Goal: Information Seeking & Learning: Learn about a topic

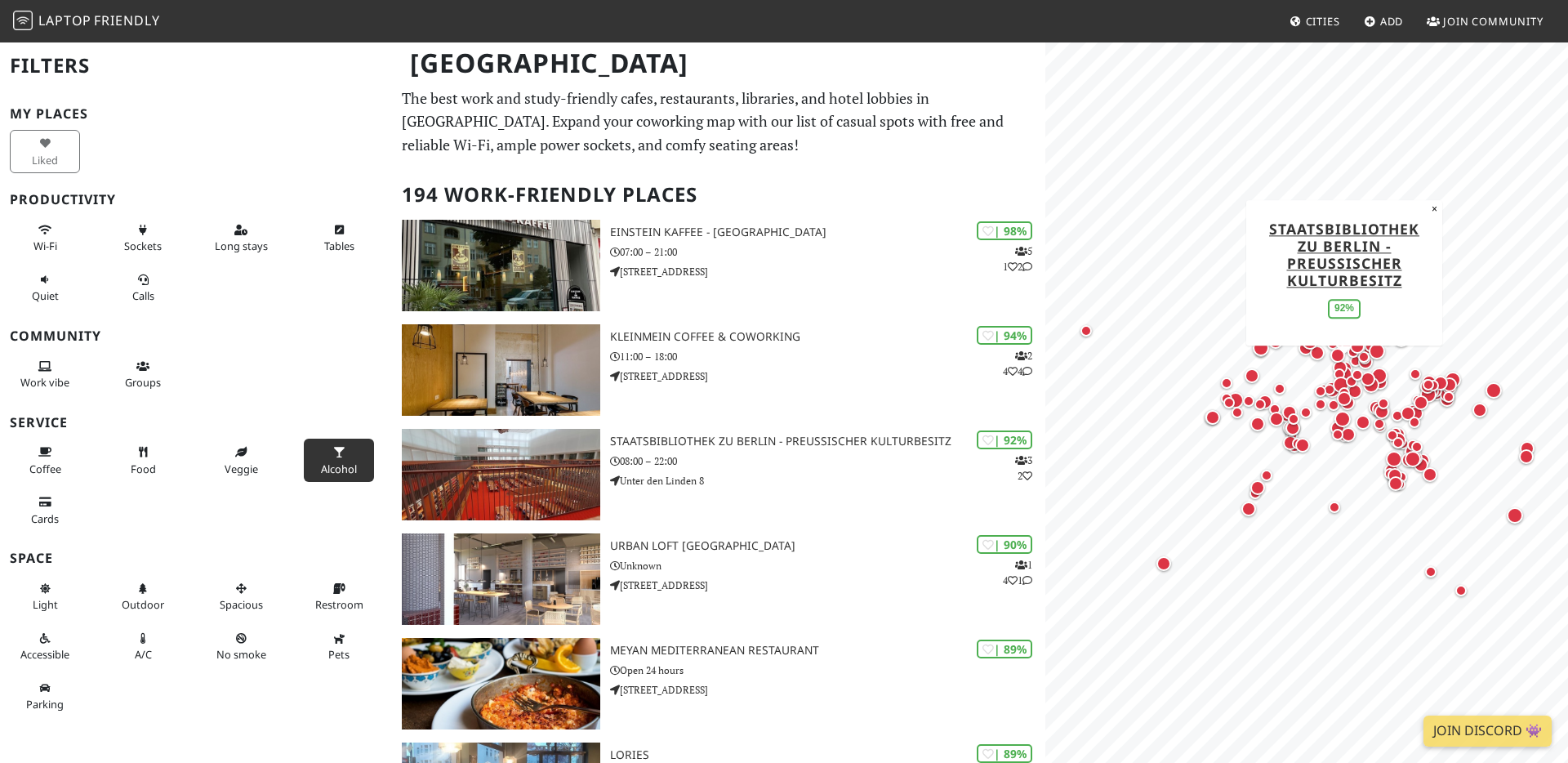
click at [338, 476] on span "Alcohol" at bounding box center [339, 469] width 36 height 15
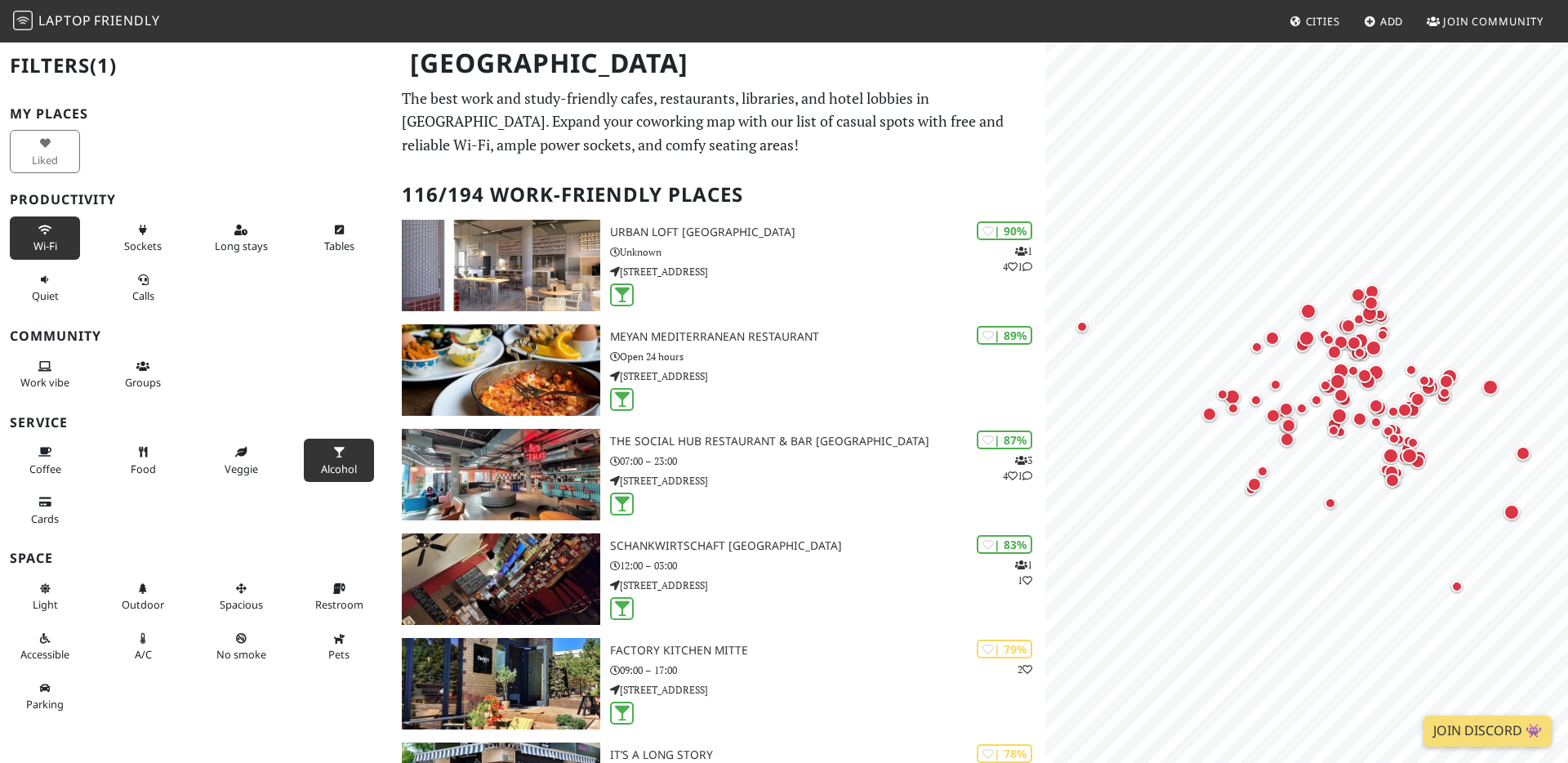
click at [22, 237] on button "Wi-Fi" at bounding box center [45, 237] width 70 height 43
click at [135, 240] on span "Sockets" at bounding box center [143, 246] width 38 height 15
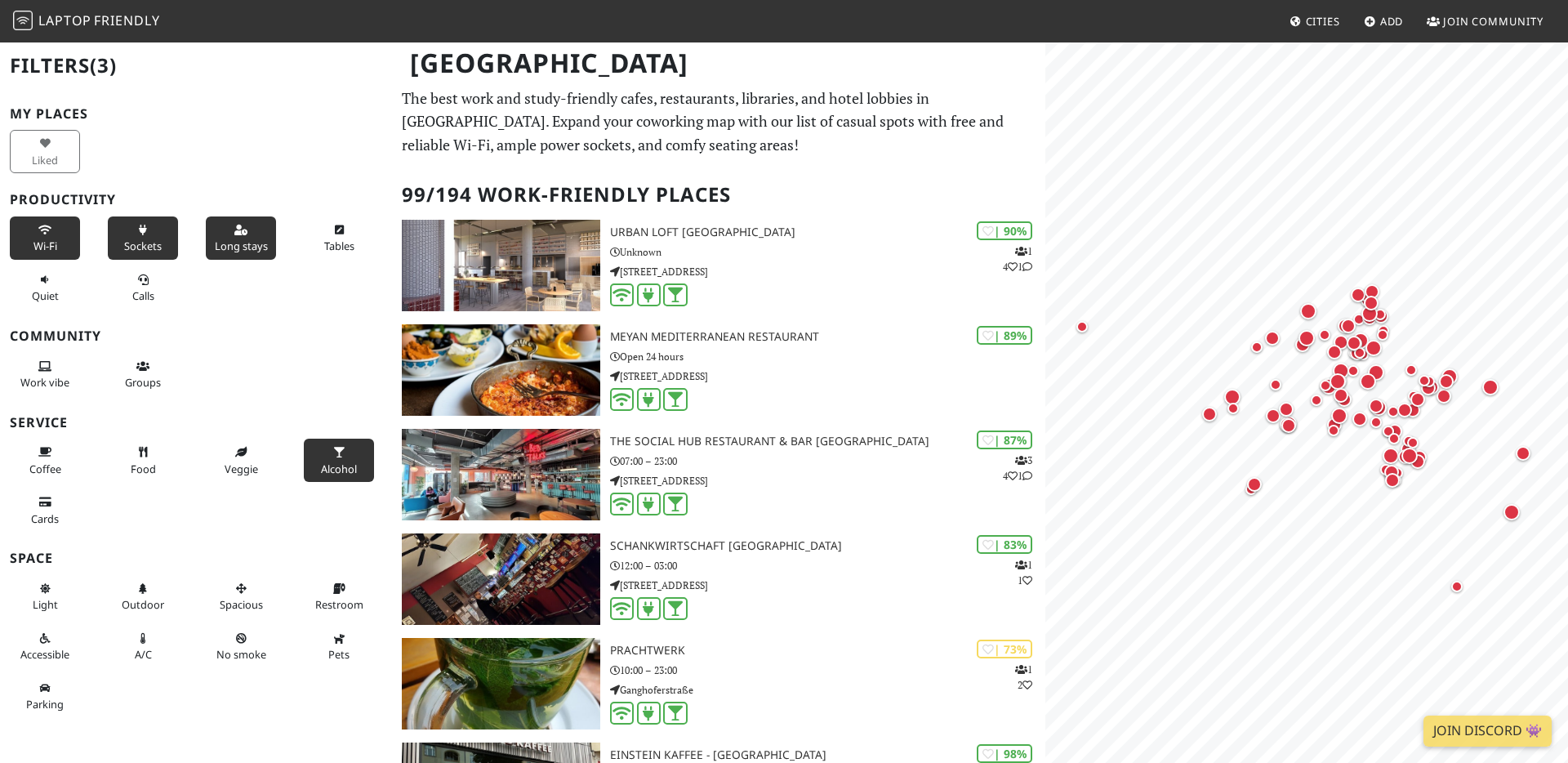
click at [217, 233] on button "Long stays" at bounding box center [241, 237] width 70 height 43
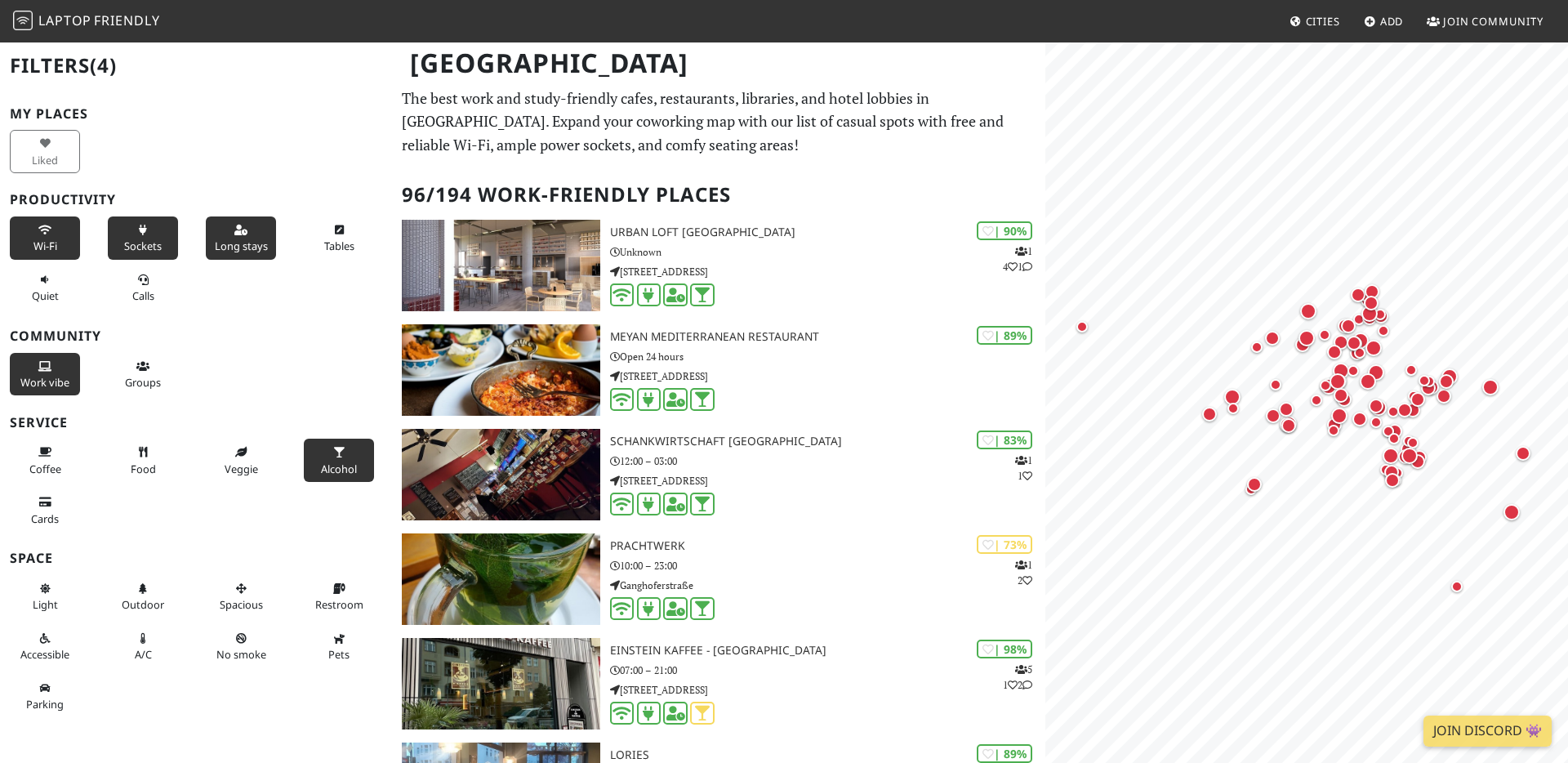
click at [54, 366] on button "Work vibe" at bounding box center [45, 375] width 70 height 43
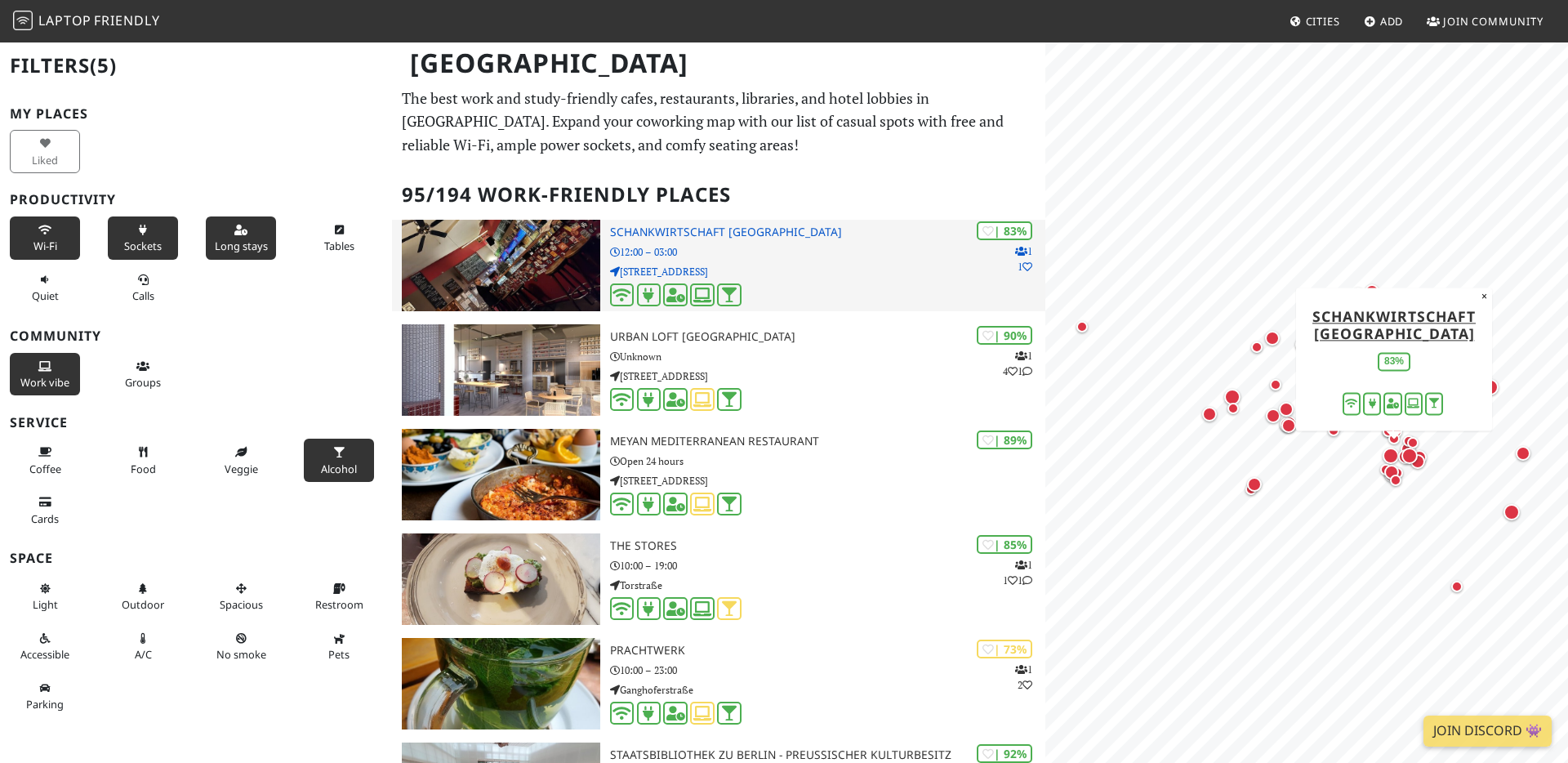
click at [630, 232] on h3 "Schankwirtschaft Laidak" at bounding box center [827, 232] width 435 height 14
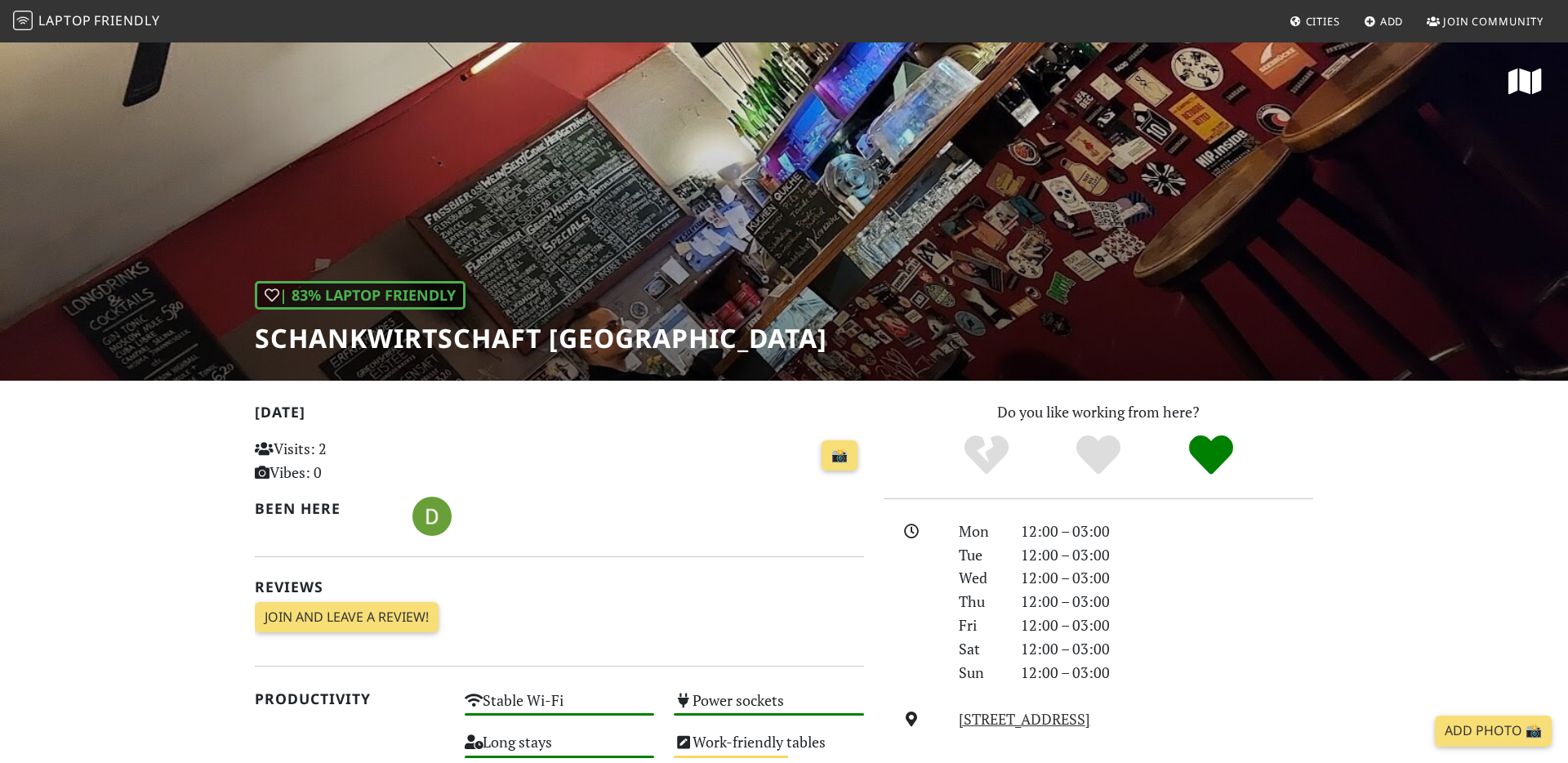
click at [479, 339] on h1 "Schankwirtschaft [GEOGRAPHIC_DATA]" at bounding box center [541, 339] width 572 height 31
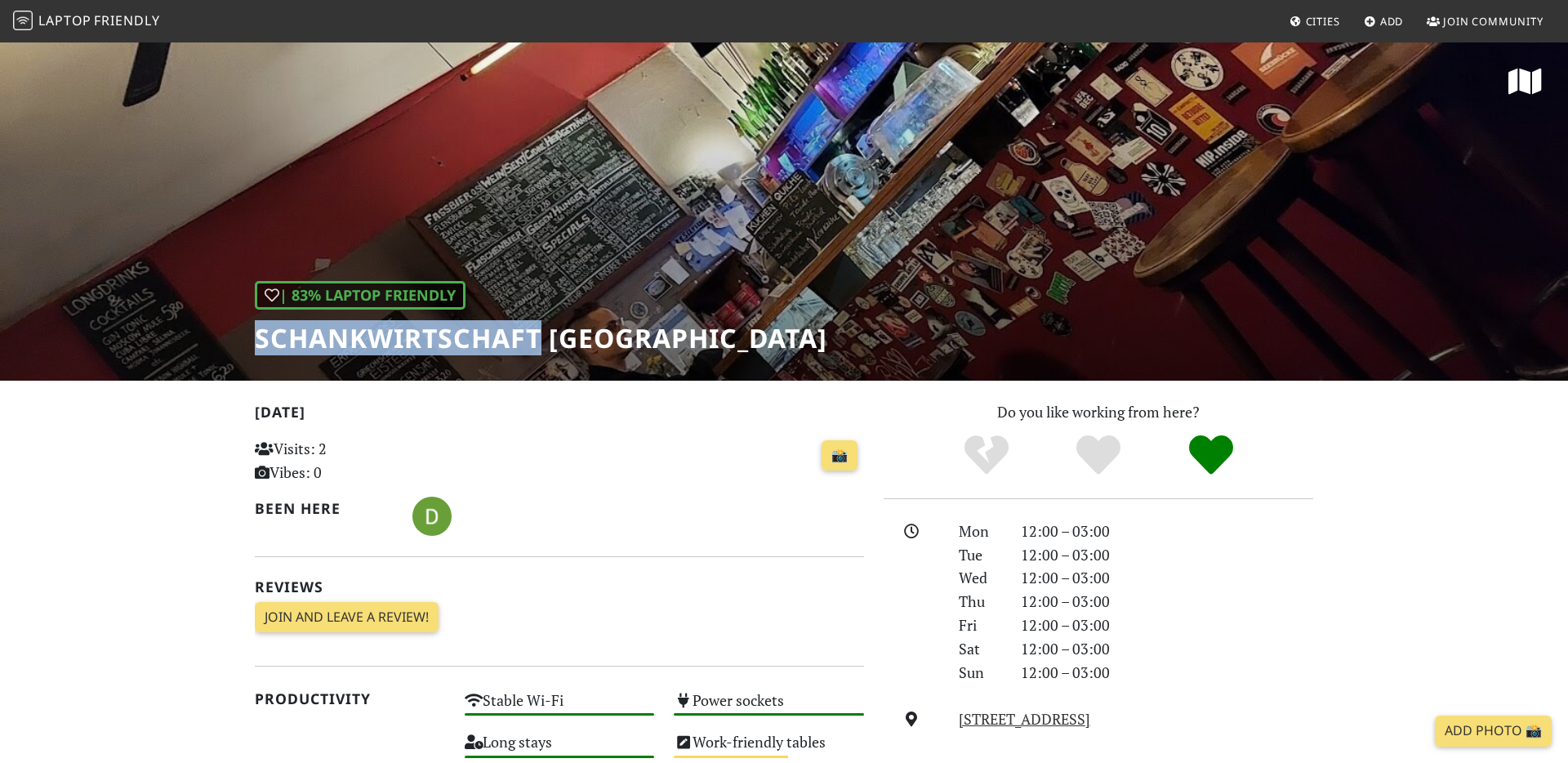
click at [479, 339] on h1 "Schankwirtschaft [GEOGRAPHIC_DATA]" at bounding box center [541, 339] width 572 height 31
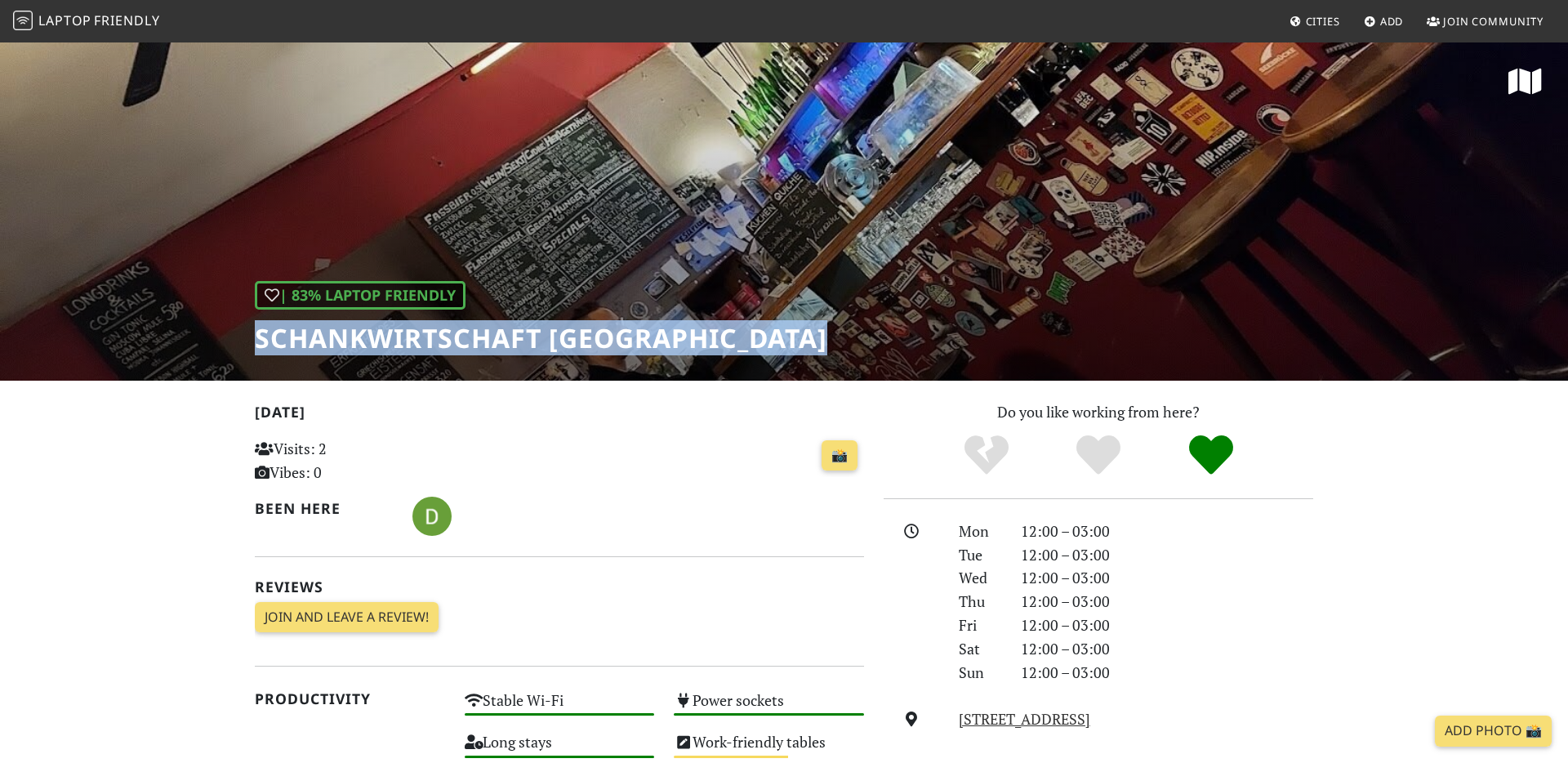
click at [479, 339] on h1 "Schankwirtschaft [GEOGRAPHIC_DATA]" at bounding box center [541, 339] width 572 height 31
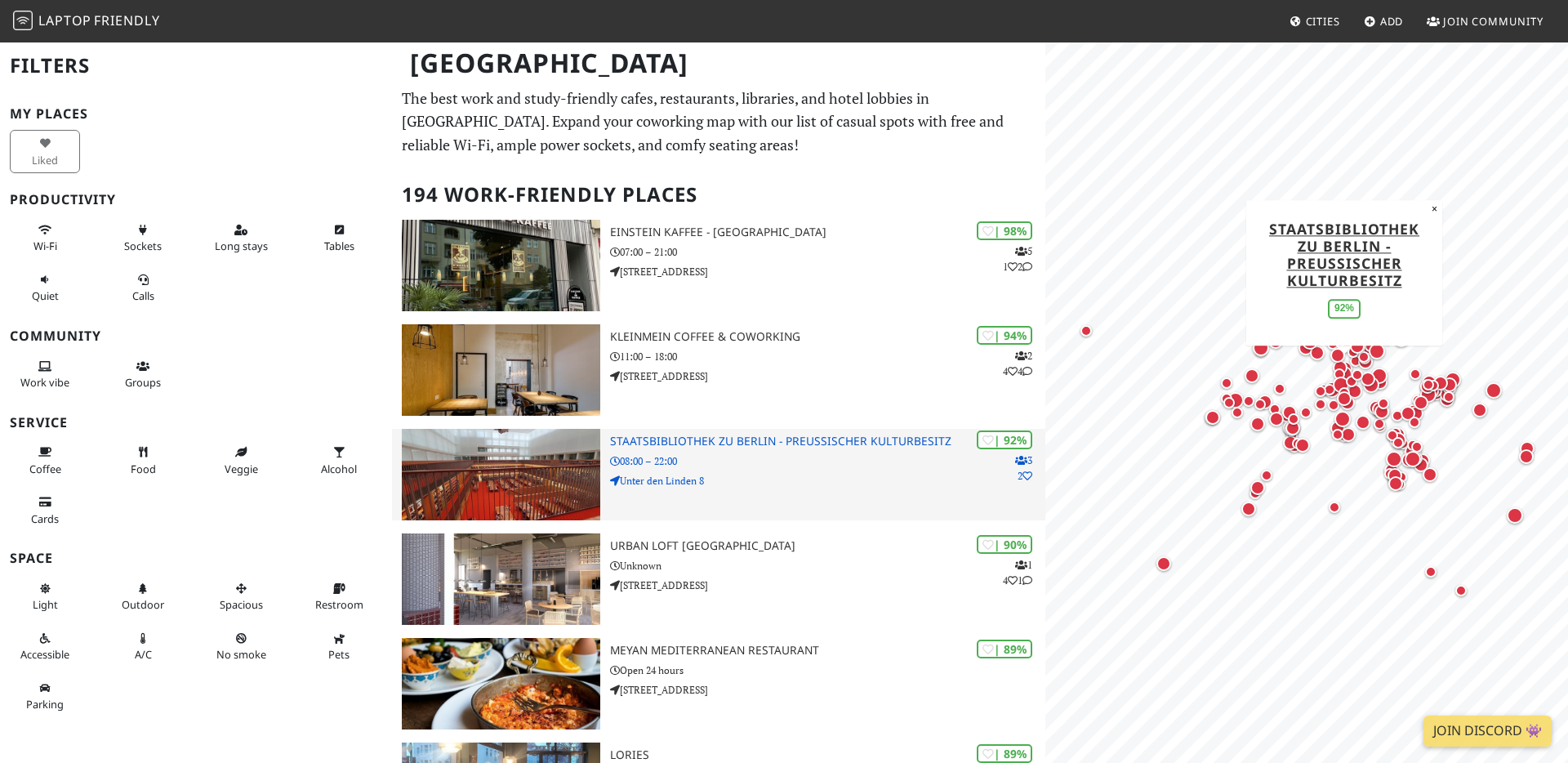
click at [728, 462] on p "08:00 – 22:00" at bounding box center [827, 461] width 435 height 16
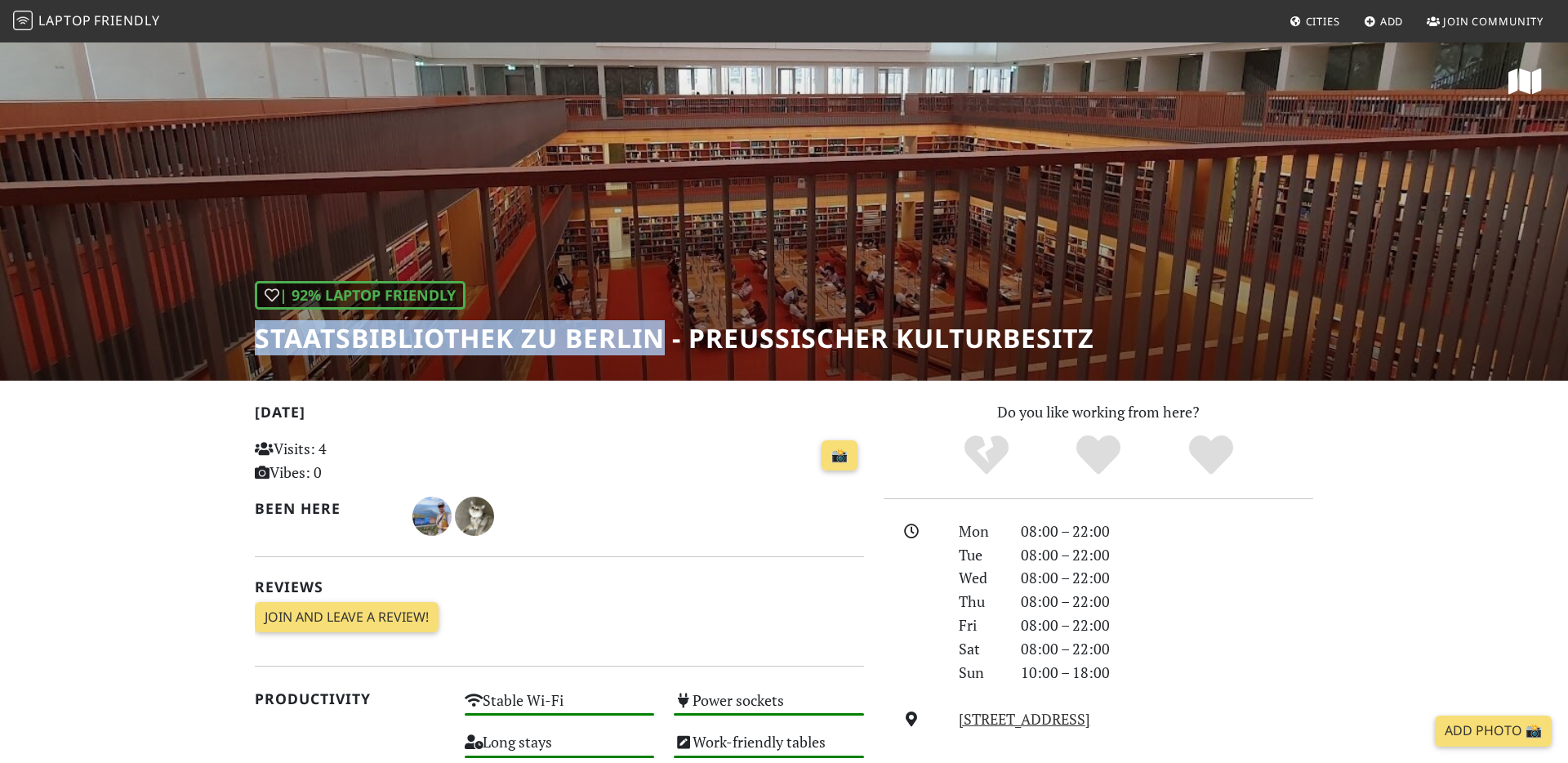
drag, startPoint x: 256, startPoint y: 339, endPoint x: 671, endPoint y: 329, distance: 415.1
click at [671, 329] on h1 "Staatsbibliothek zu Berlin - Preußischer Kulturbesitz" at bounding box center [674, 339] width 840 height 31
copy h1 "Staatsbibliothek zu Berlin"
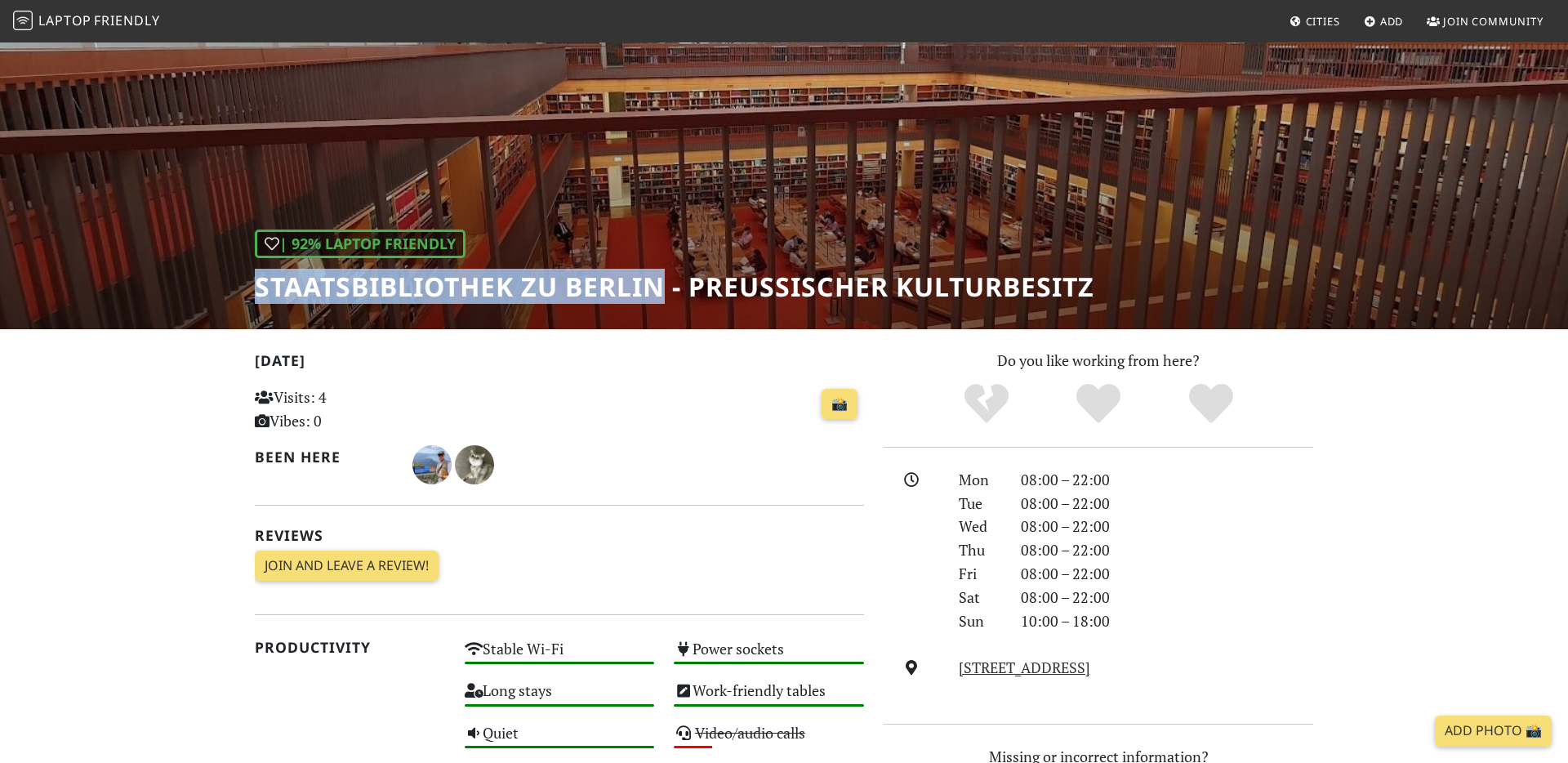
scroll to position [60, 0]
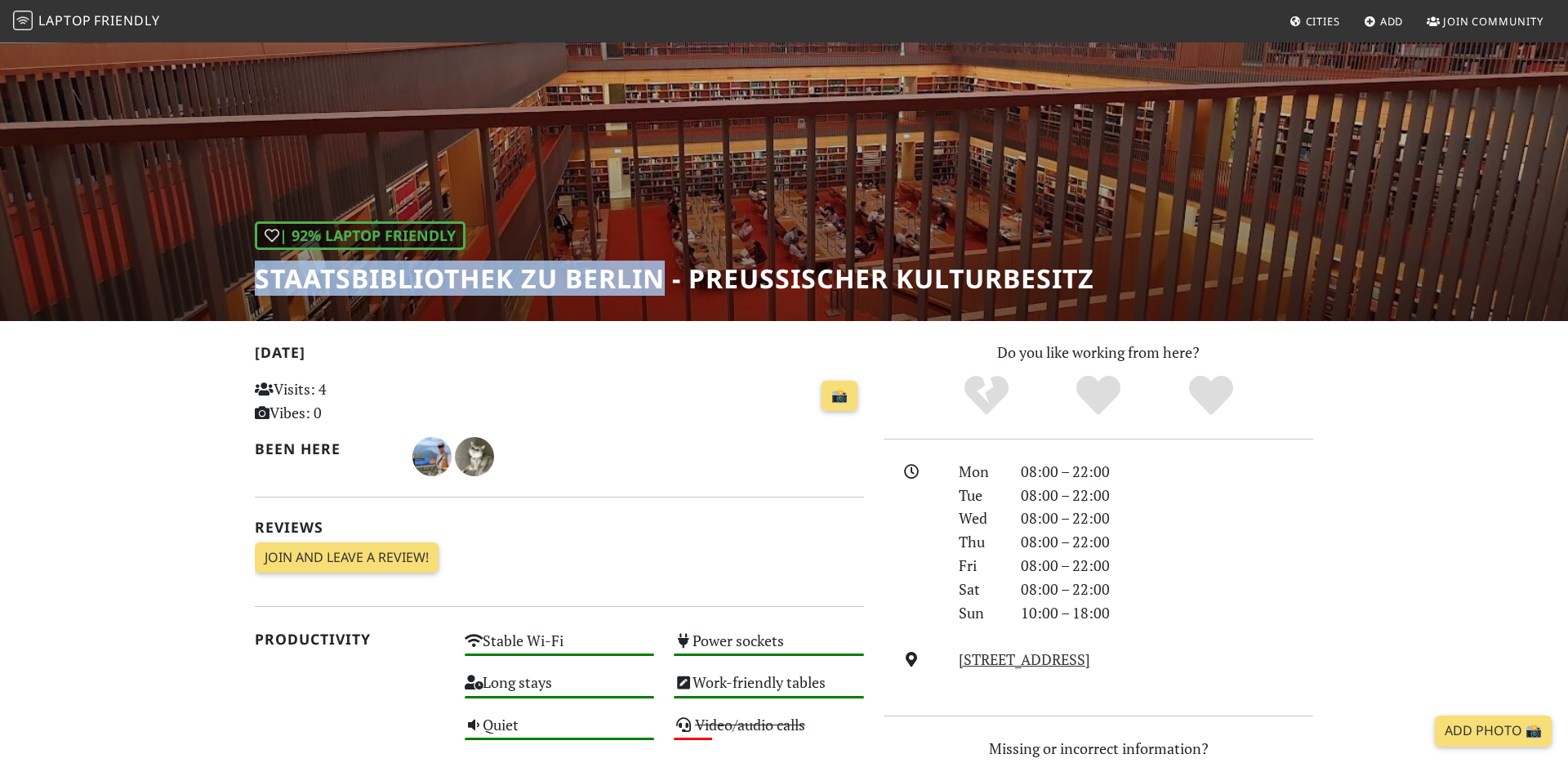
drag, startPoint x: 953, startPoint y: 665, endPoint x: 1191, endPoint y: 665, distance: 238.0
click at [1192, 665] on div "Unter den Linden 8, 10117, Berlin" at bounding box center [1136, 660] width 375 height 24
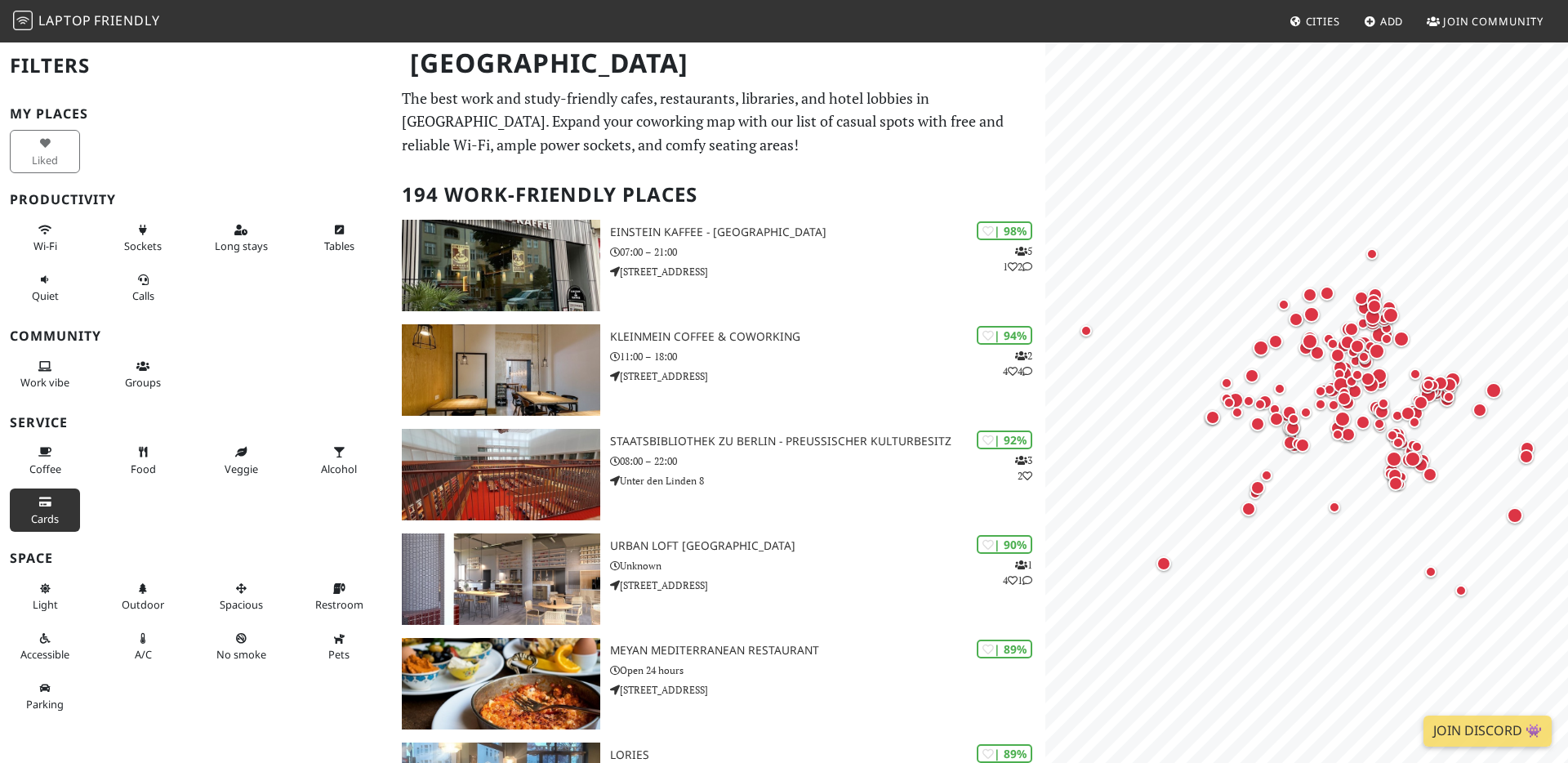
click at [45, 498] on icon at bounding box center [45, 503] width 13 height 11
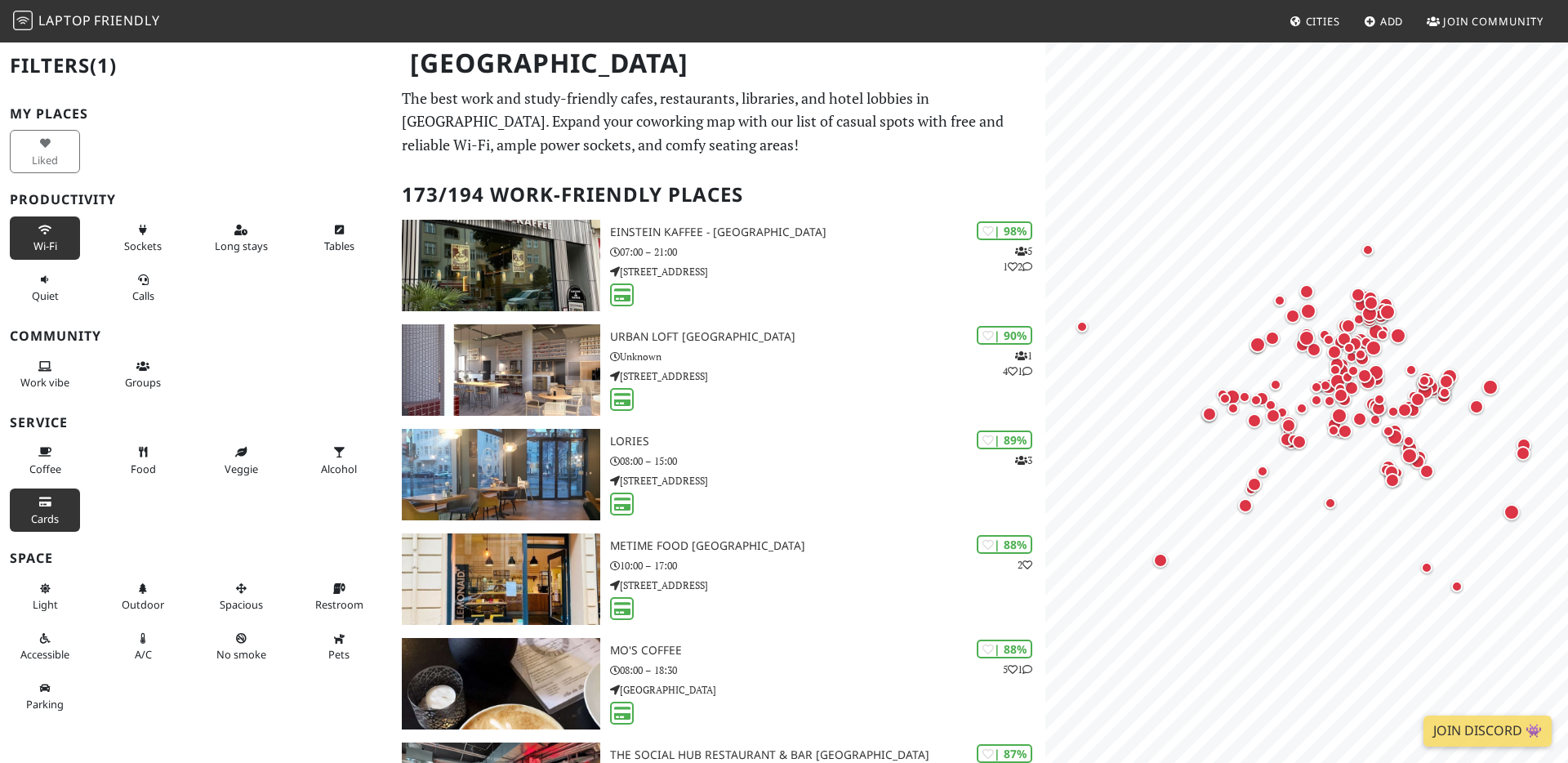
click at [21, 220] on button "Wi-Fi" at bounding box center [45, 237] width 70 height 43
click at [126, 228] on button "Sockets" at bounding box center [143, 237] width 70 height 43
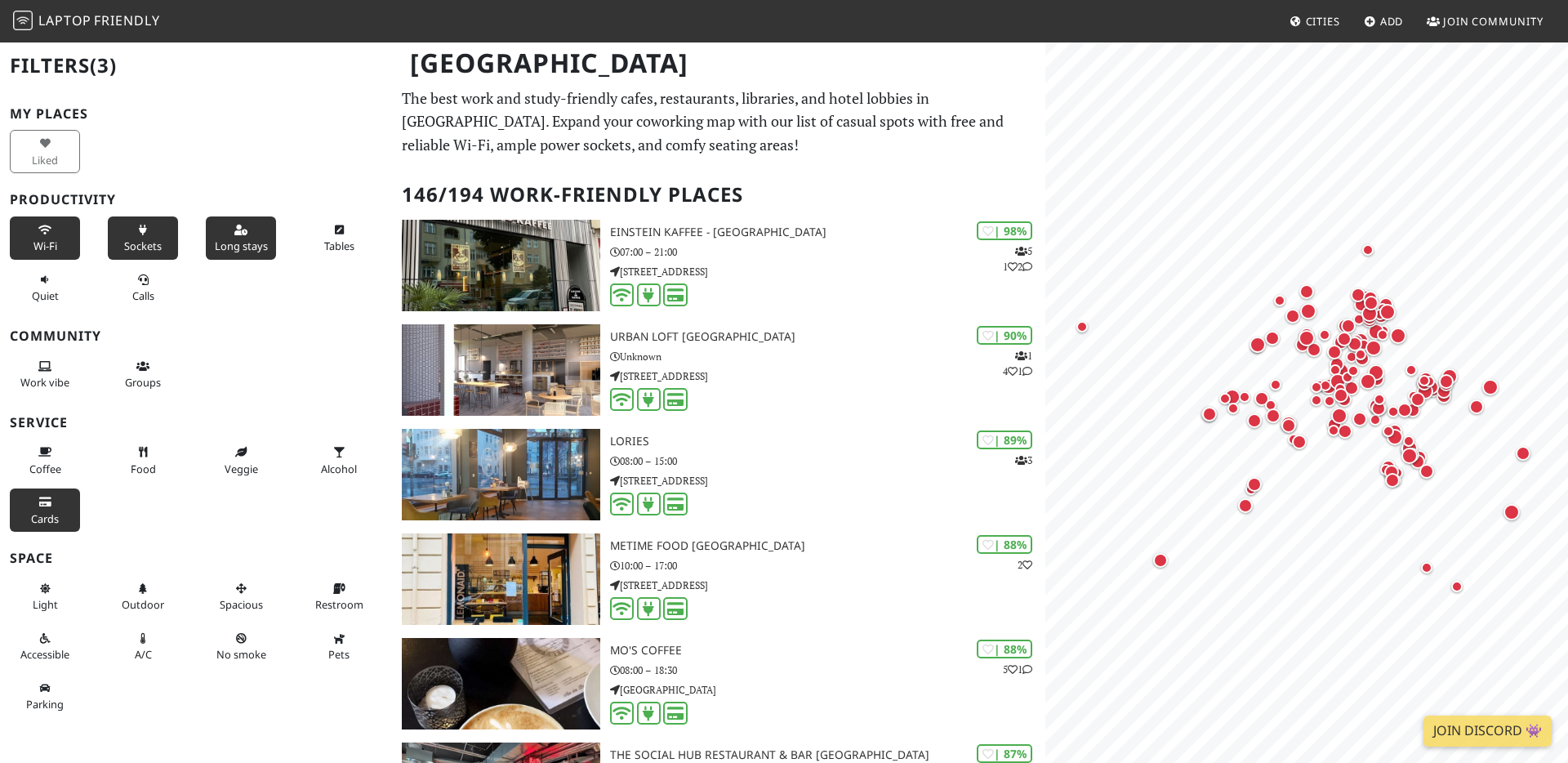
click at [256, 241] on span "Long stays" at bounding box center [241, 246] width 53 height 15
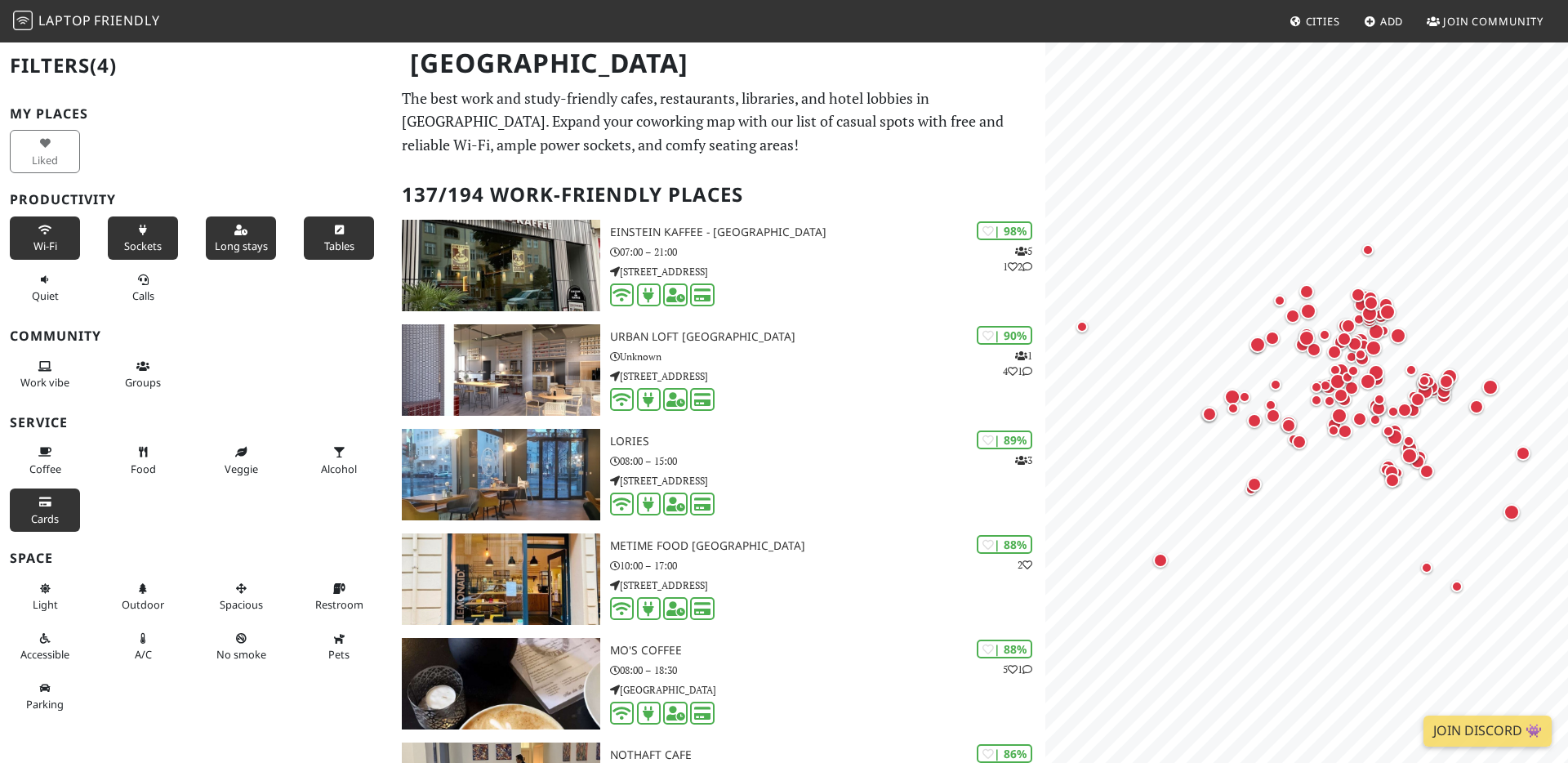
click at [330, 244] on span "Tables" at bounding box center [339, 246] width 30 height 15
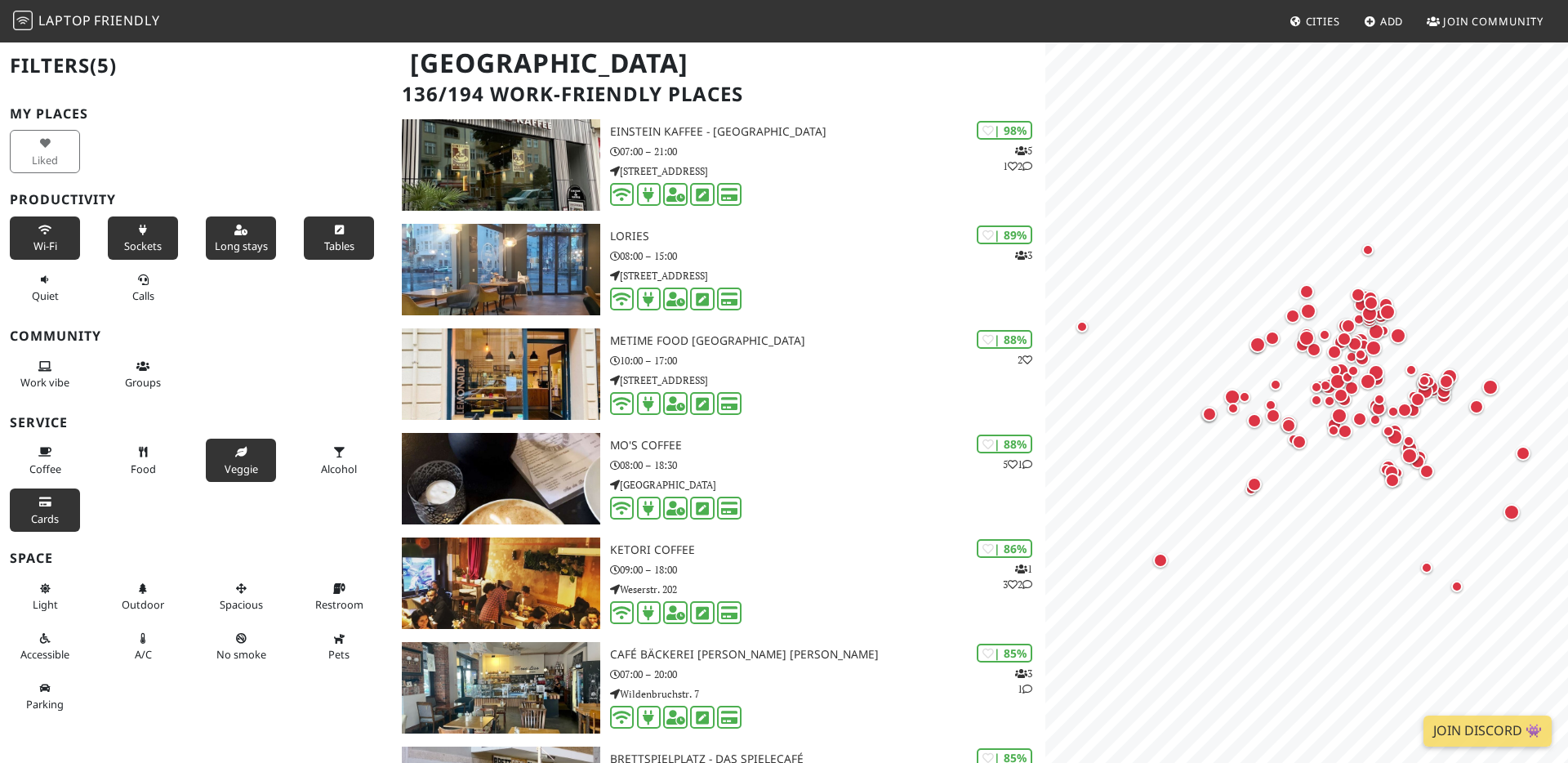
scroll to position [111, 0]
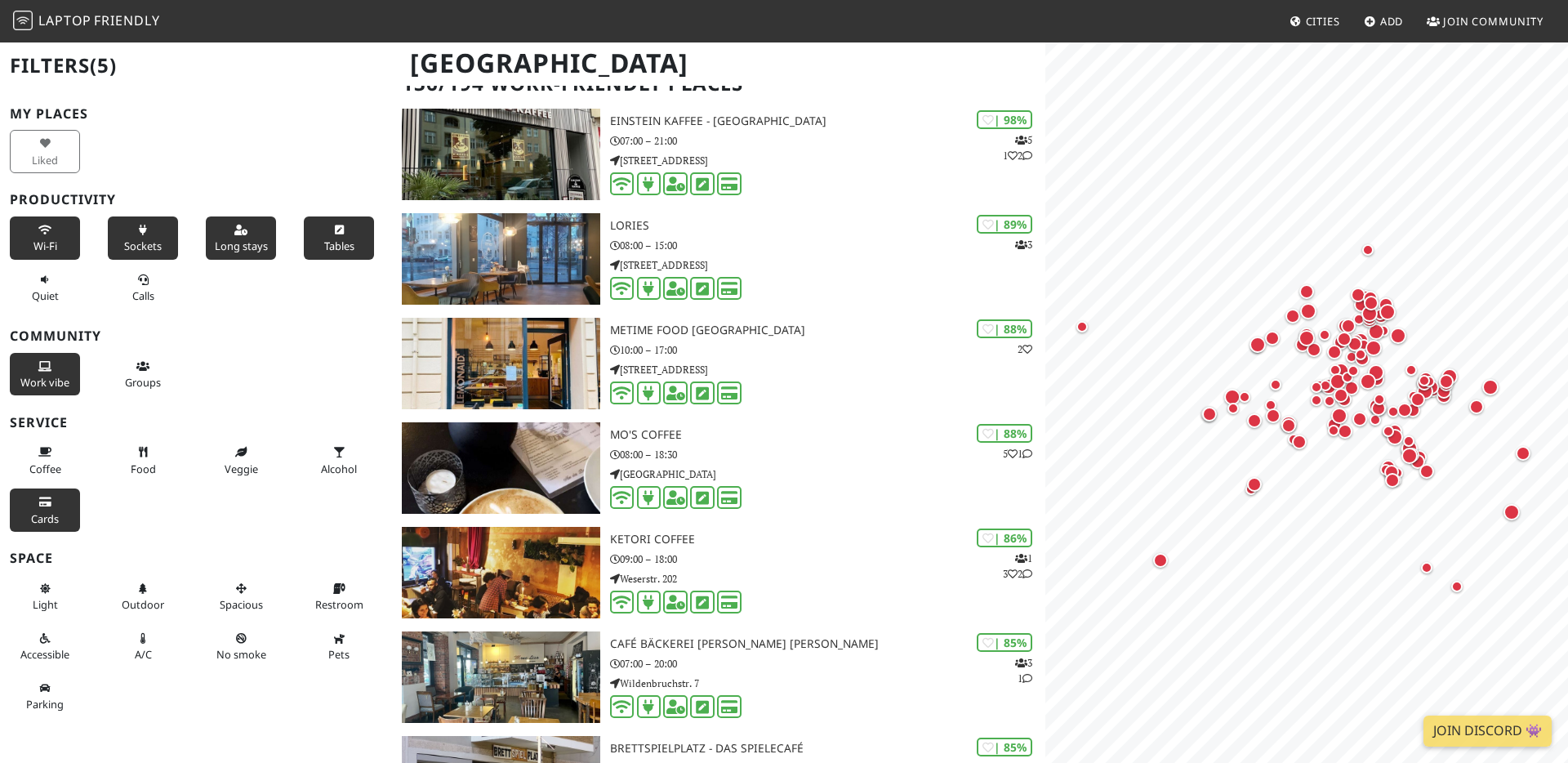
click at [68, 384] on span "Work vibe" at bounding box center [44, 382] width 49 height 15
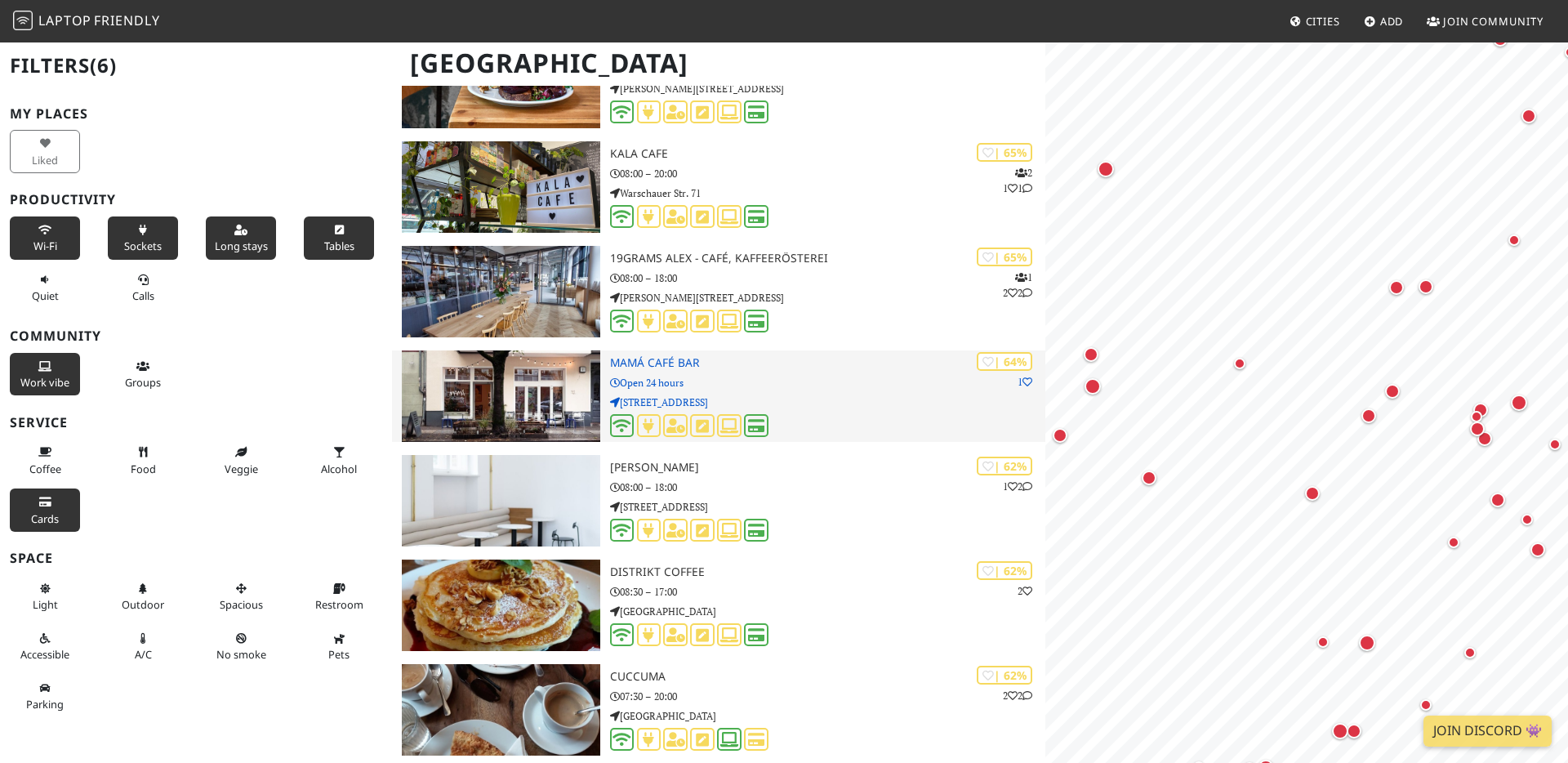
scroll to position [0, 0]
click at [490, 392] on img at bounding box center [502, 396] width 199 height 91
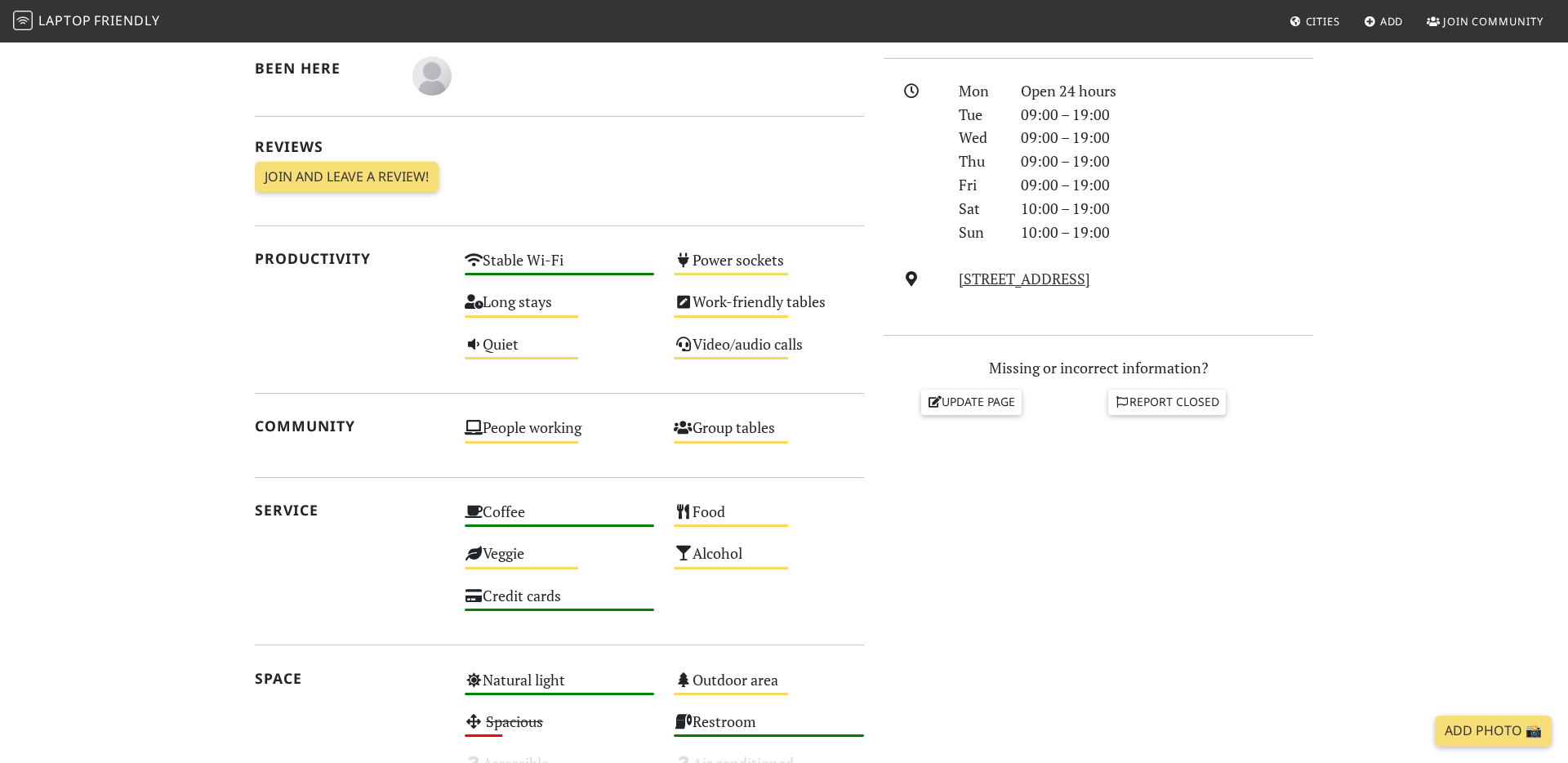
scroll to position [441, 0]
drag, startPoint x: 950, startPoint y: 274, endPoint x: 1176, endPoint y: 278, distance: 226.0
click at [1176, 278] on div "[STREET_ADDRESS]" at bounding box center [1136, 278] width 375 height 24
copy link "[STREET_ADDRESS]"
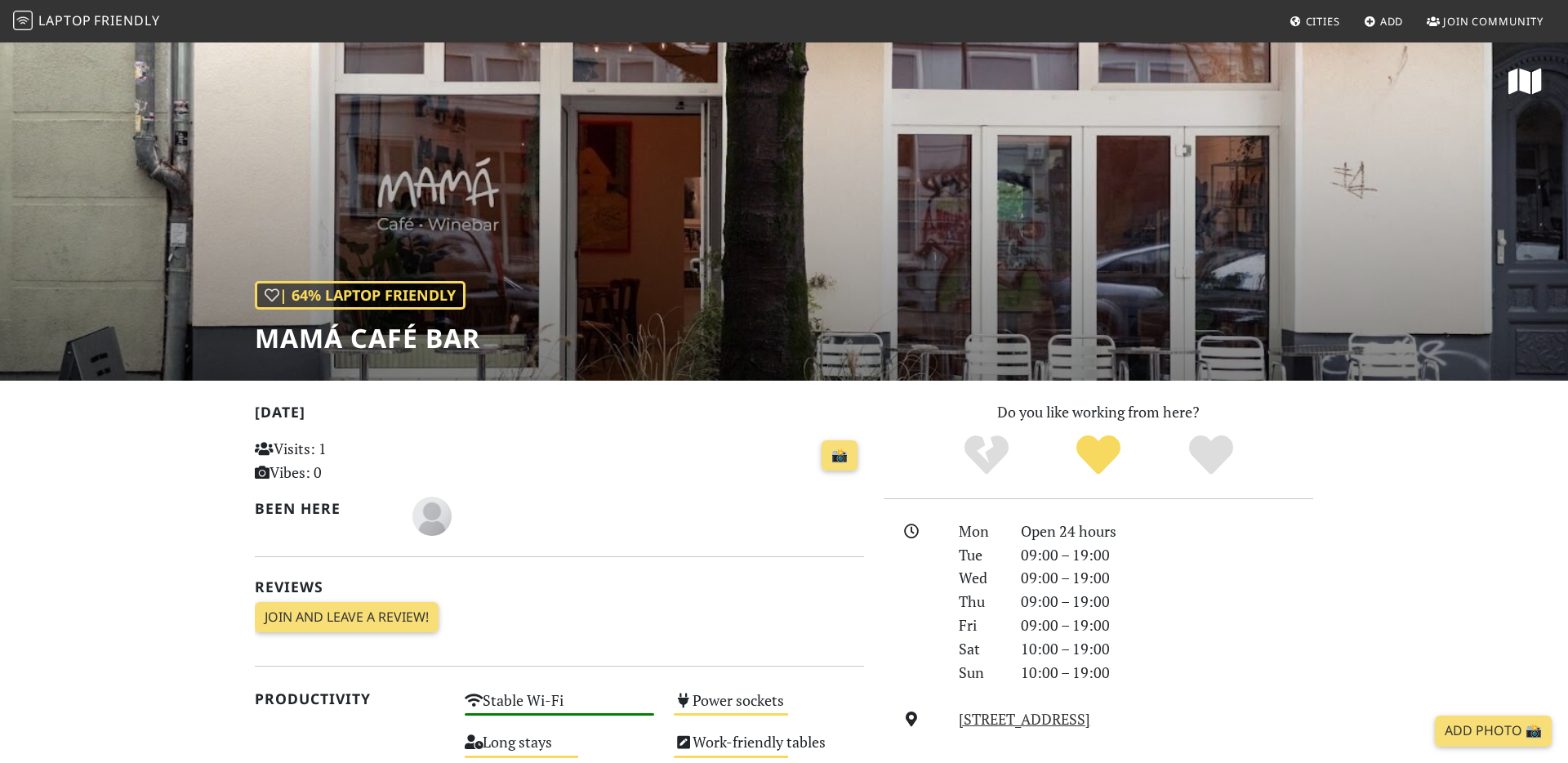
click at [129, 31] on link "Laptop Friendly" at bounding box center [86, 21] width 147 height 29
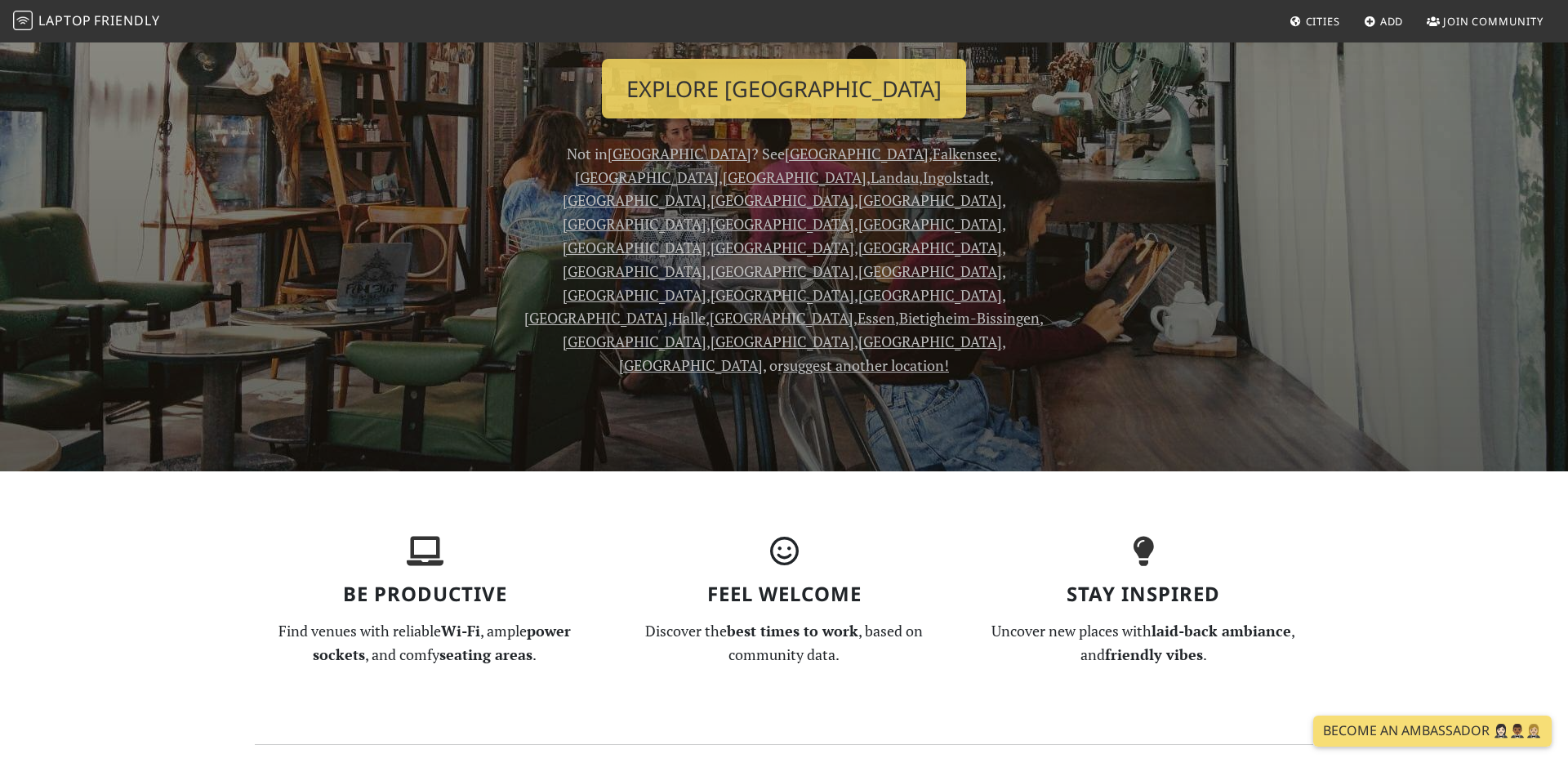
scroll to position [355, 0]
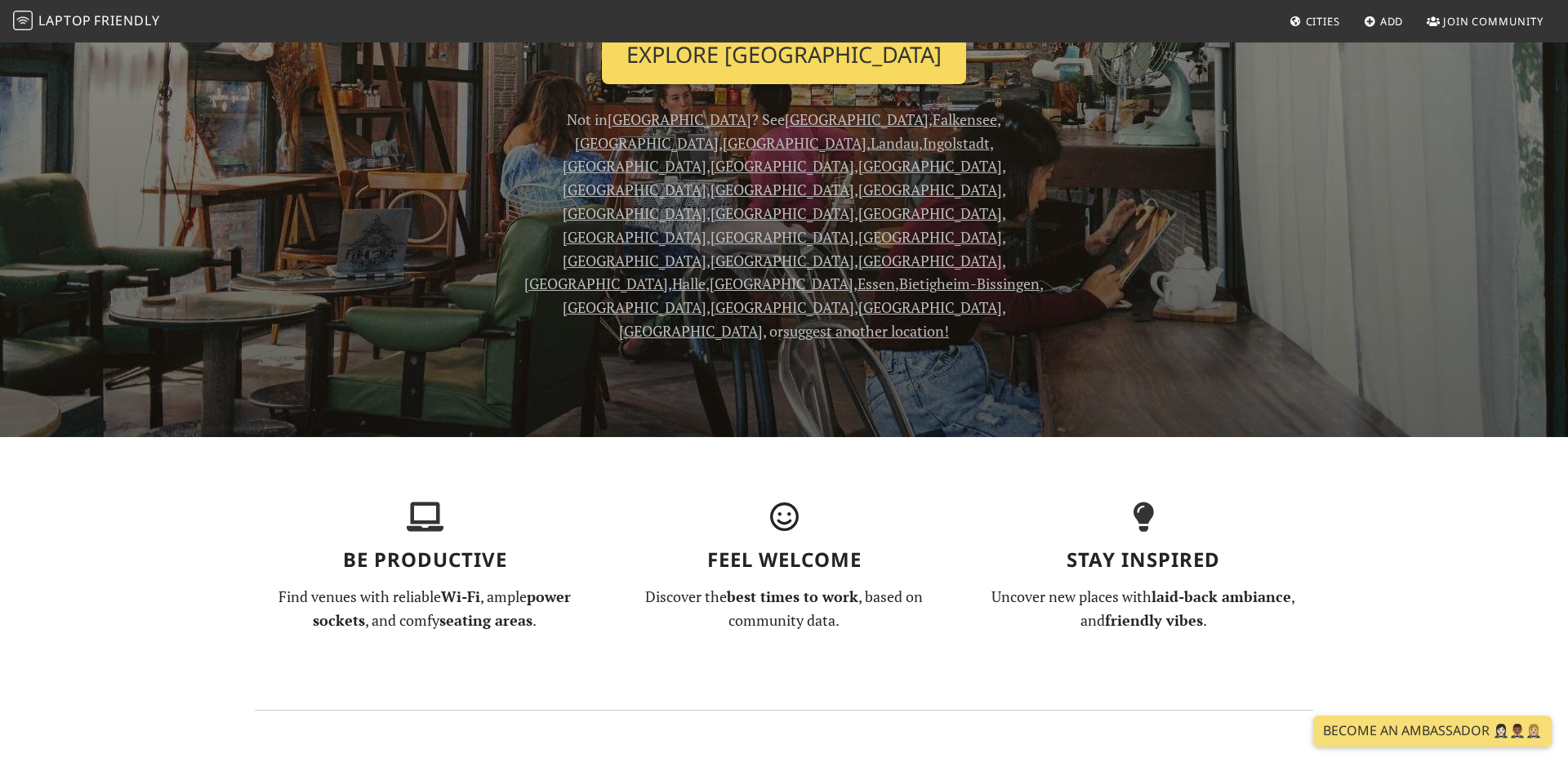
click at [774, 56] on link "Explore [GEOGRAPHIC_DATA]" at bounding box center [784, 55] width 364 height 61
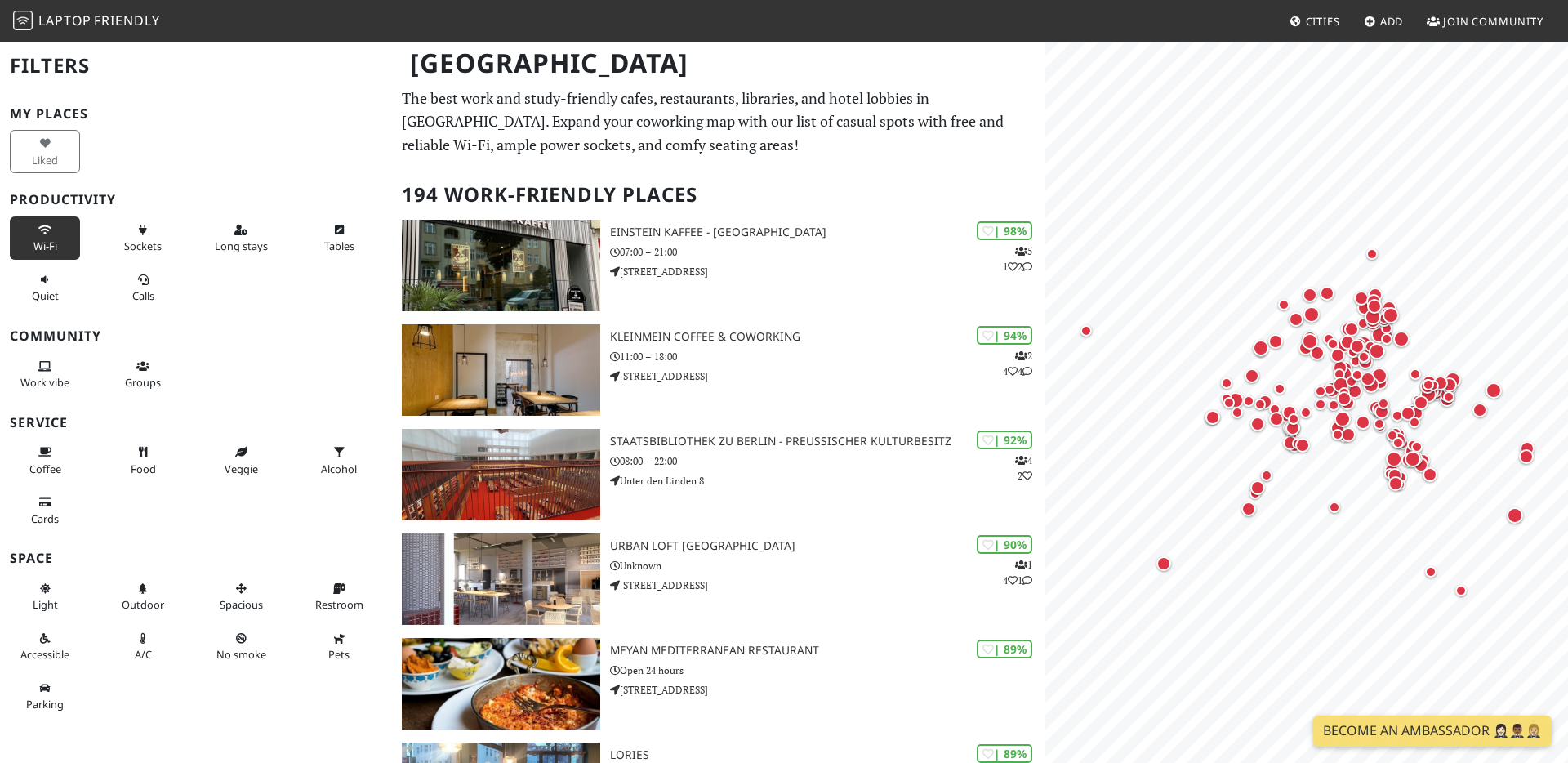
click at [42, 244] on span "Wi-Fi" at bounding box center [45, 246] width 24 height 15
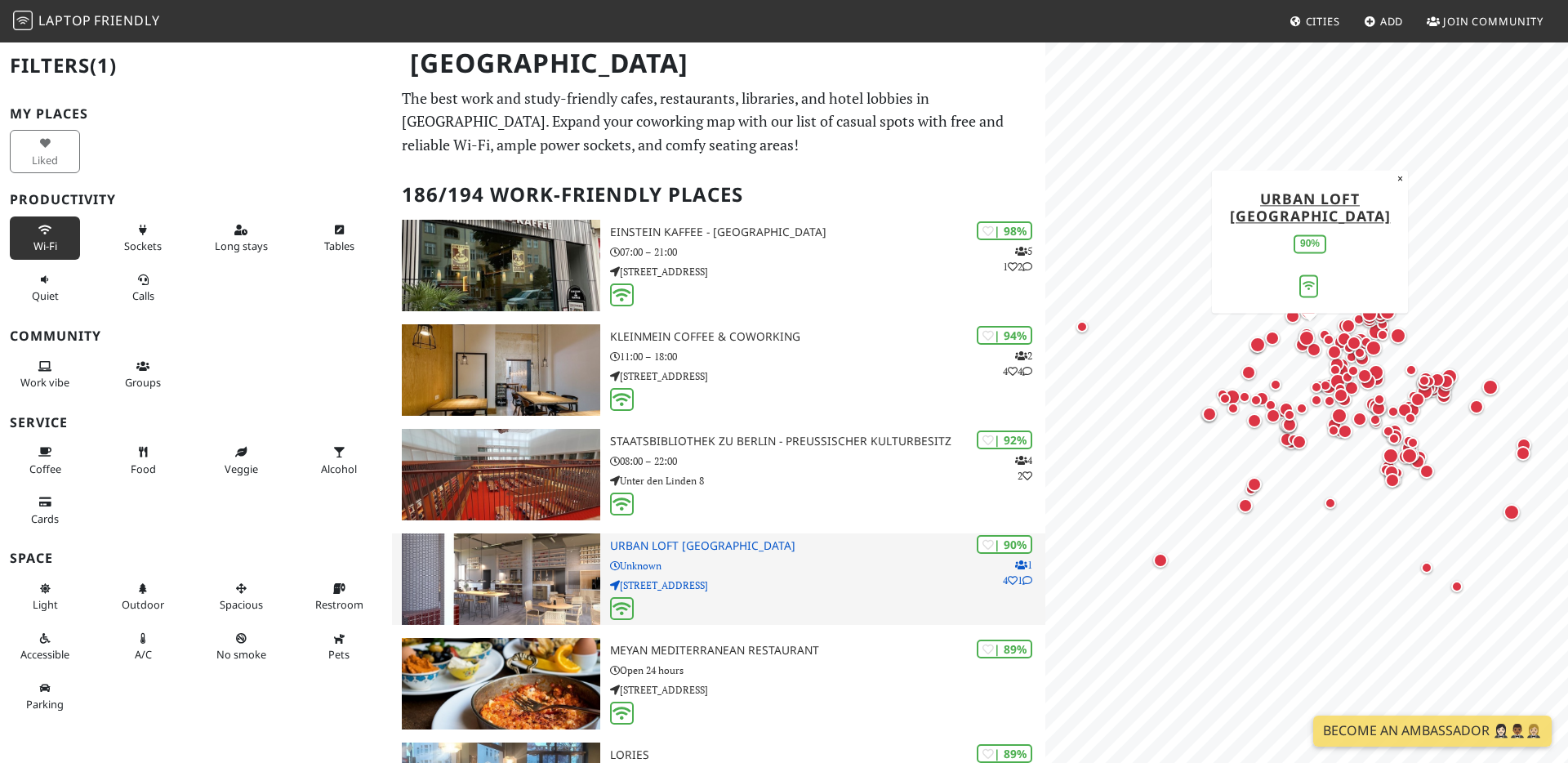
click at [805, 587] on p "[STREET_ADDRESS]" at bounding box center [827, 585] width 435 height 16
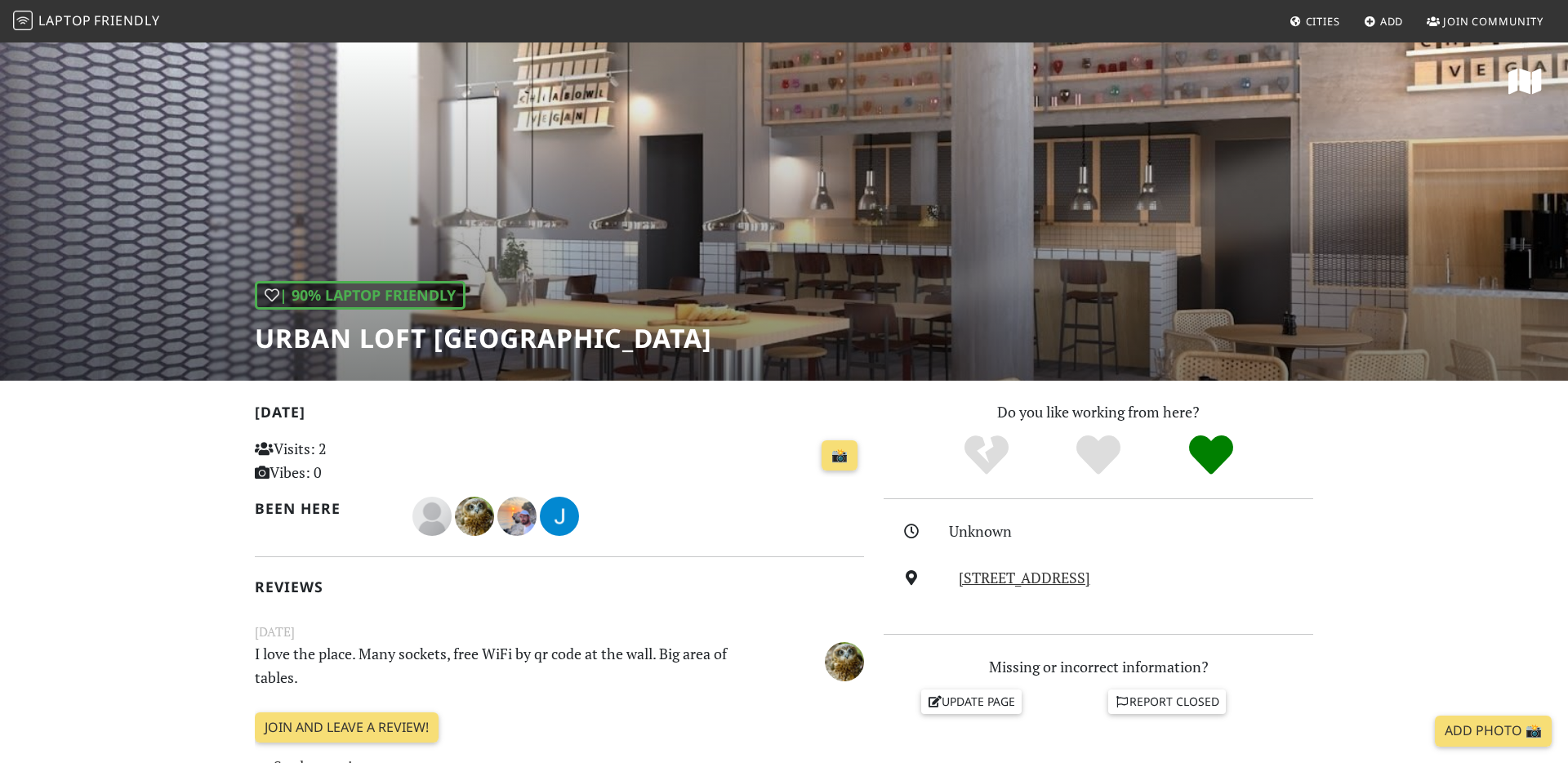
click at [386, 325] on h1 "URBAN LOFT [GEOGRAPHIC_DATA]" at bounding box center [483, 339] width 457 height 31
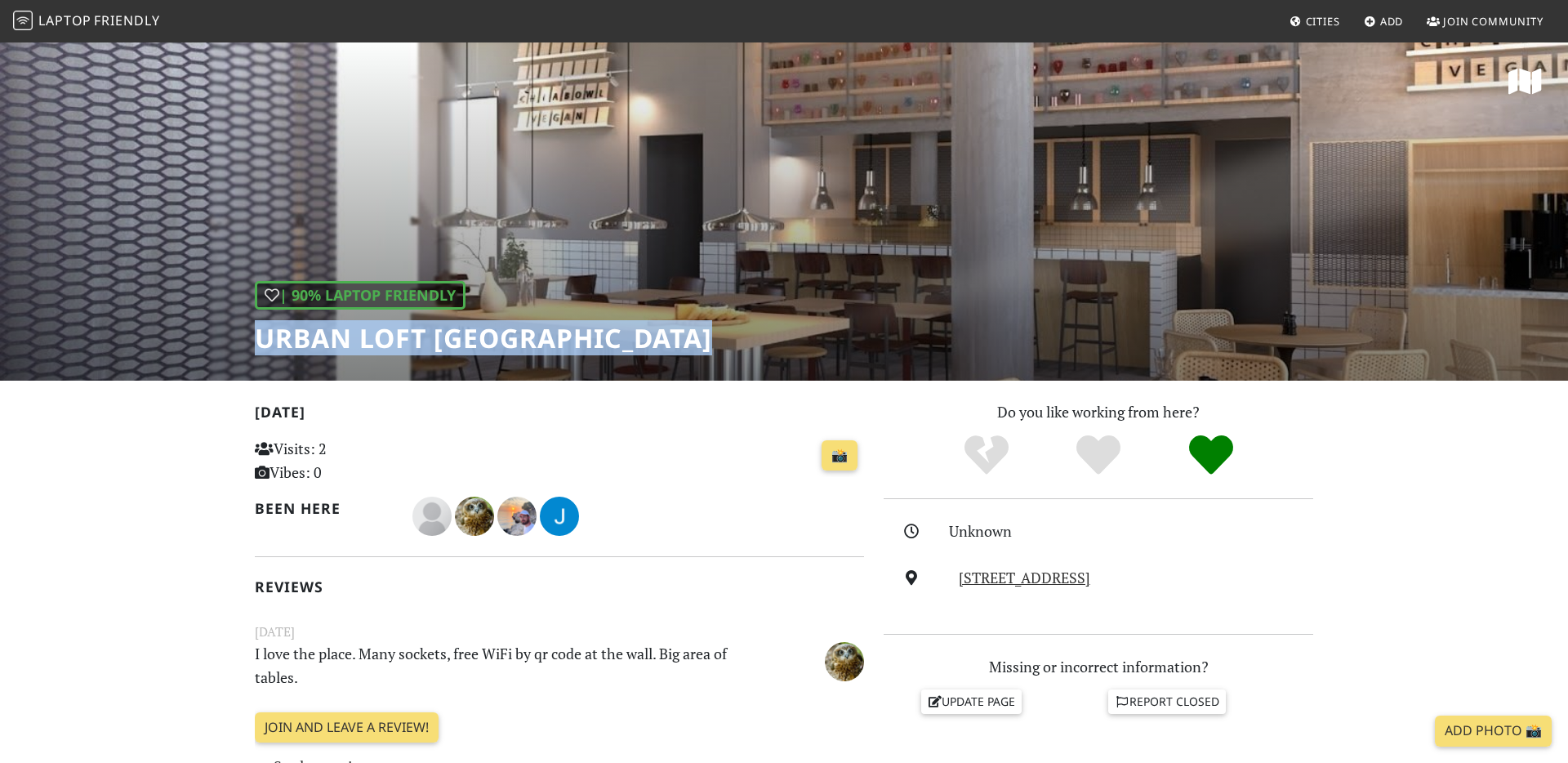
click at [386, 325] on h1 "URBAN LOFT [GEOGRAPHIC_DATA]" at bounding box center [483, 339] width 457 height 31
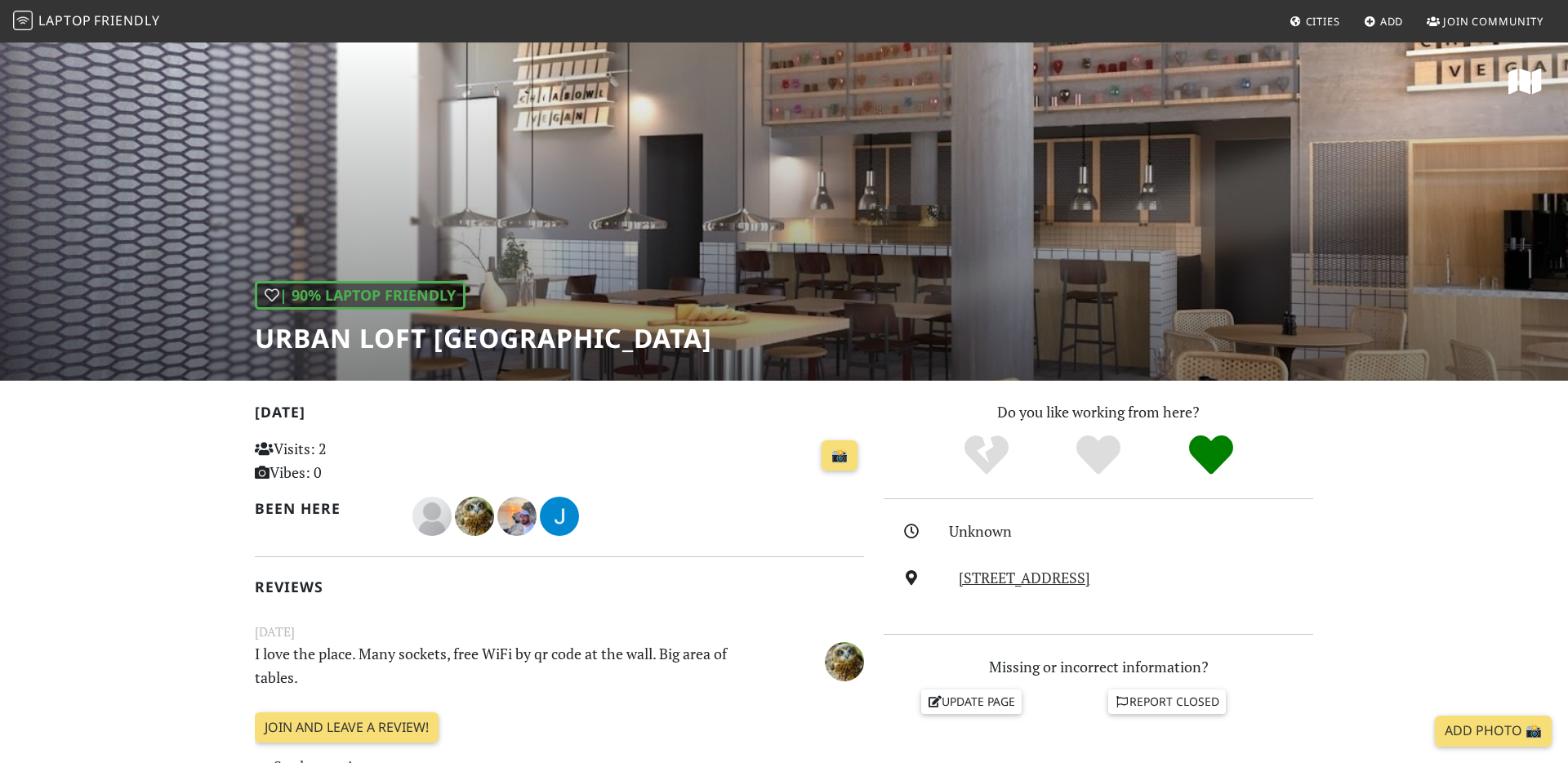
click at [912, 244] on div "| 90% Laptop Friendly URBAN LOFT Berlin" at bounding box center [784, 210] width 1568 height 340
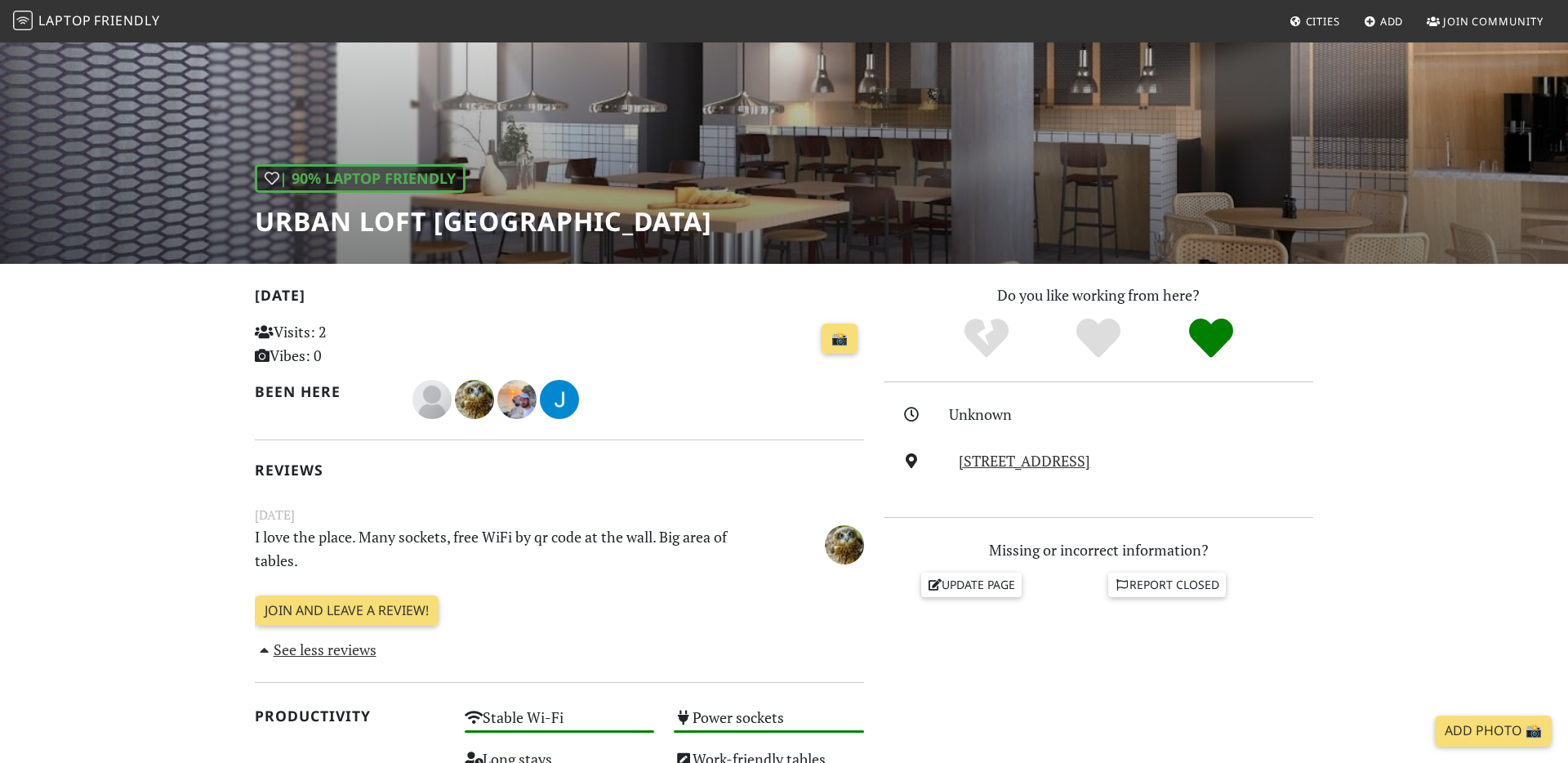
scroll to position [120, 0]
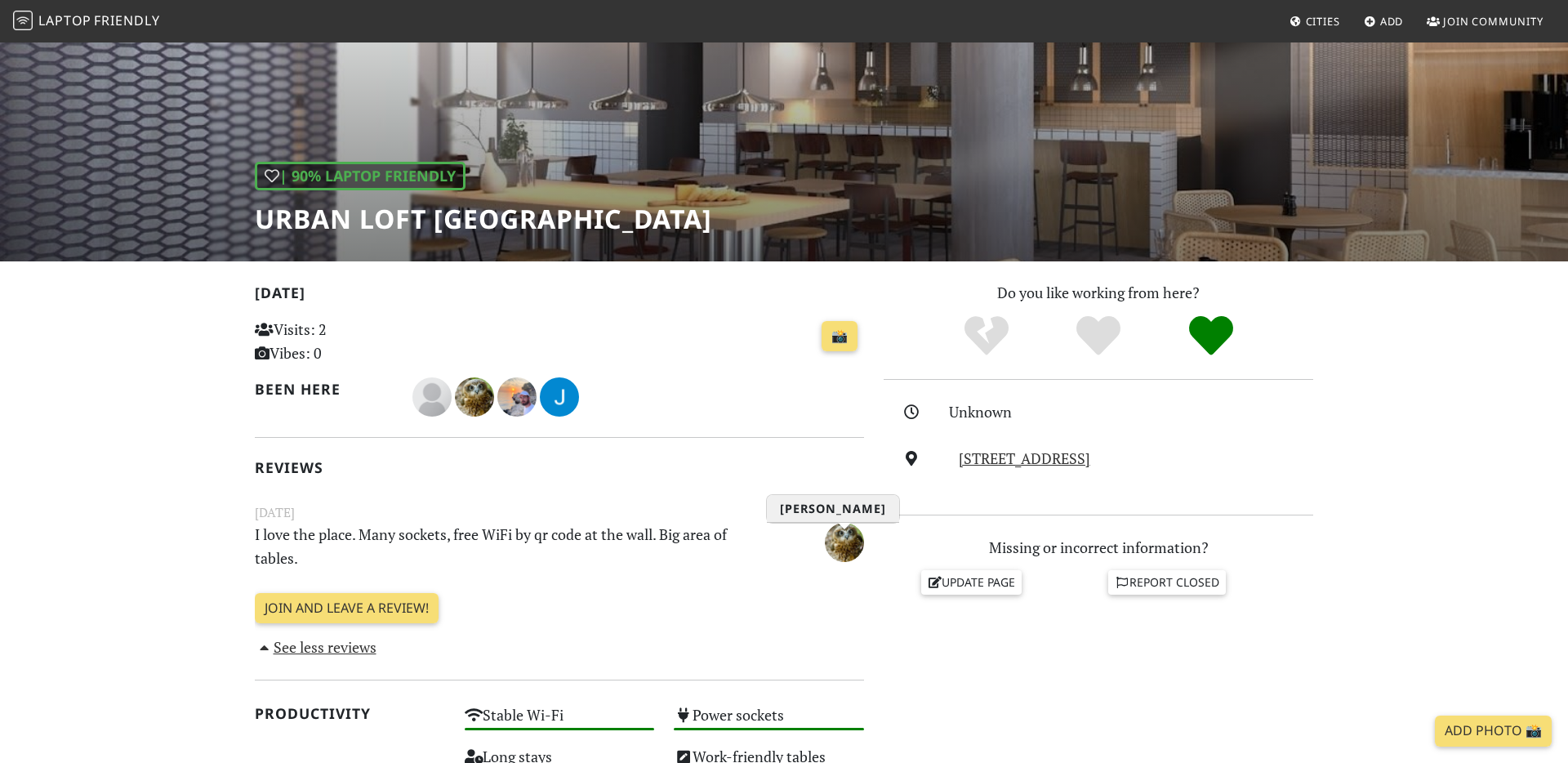
click at [847, 543] on img "Максим Сабянин" at bounding box center [845, 542] width 40 height 40
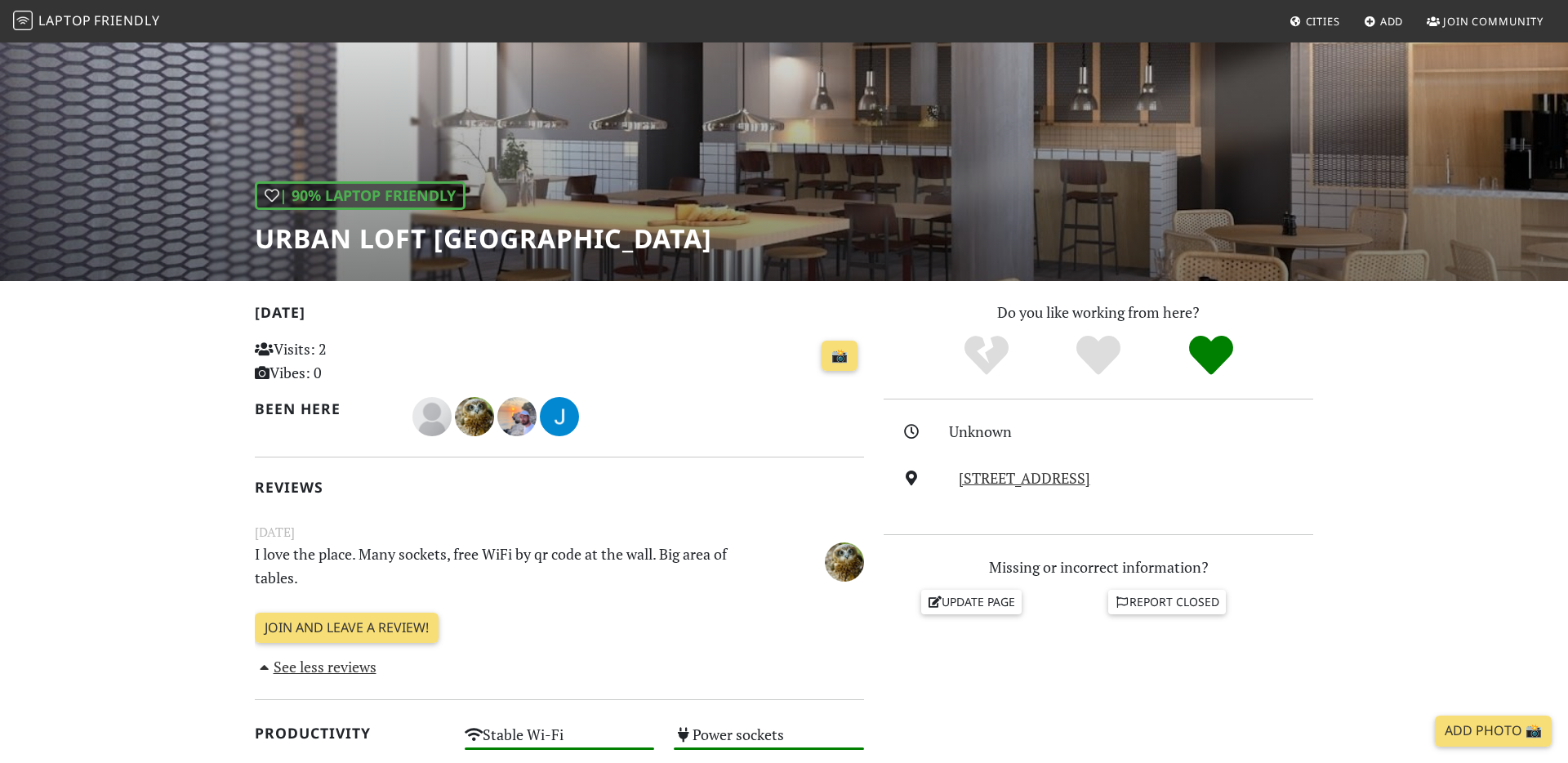
scroll to position [0, 0]
